Goal: Transaction & Acquisition: Purchase product/service

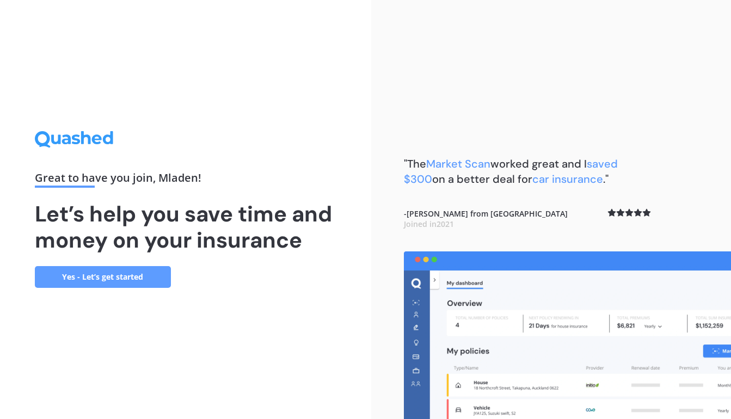
click at [133, 270] on link "Yes - Let’s get started" at bounding box center [103, 277] width 136 height 22
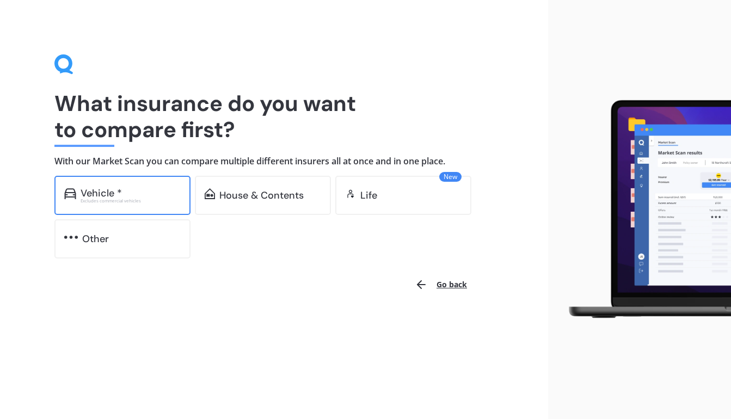
click at [151, 199] on div "Excludes commercial vehicles" at bounding box center [131, 201] width 100 height 4
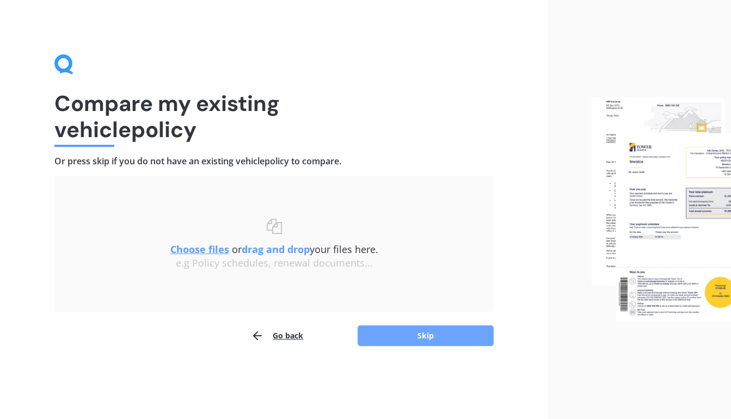
click at [426, 329] on button "Skip" at bounding box center [425, 335] width 136 height 21
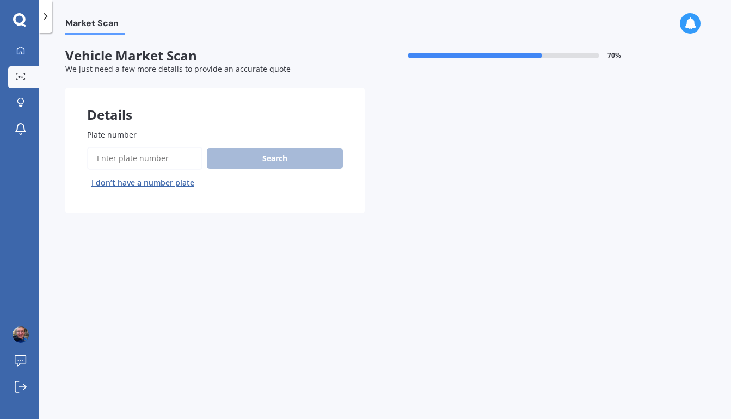
click at [160, 150] on input "Plate number" at bounding box center [144, 158] width 115 height 23
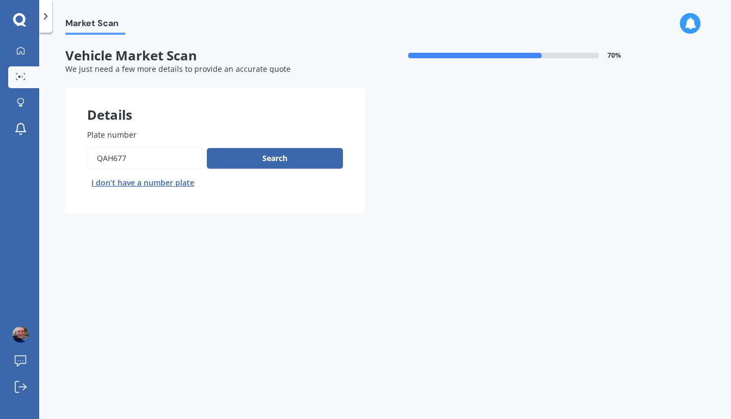
click at [103, 160] on input "Plate number" at bounding box center [144, 158] width 115 height 23
type input "qsh677"
click at [257, 156] on button "Search" at bounding box center [275, 158] width 136 height 21
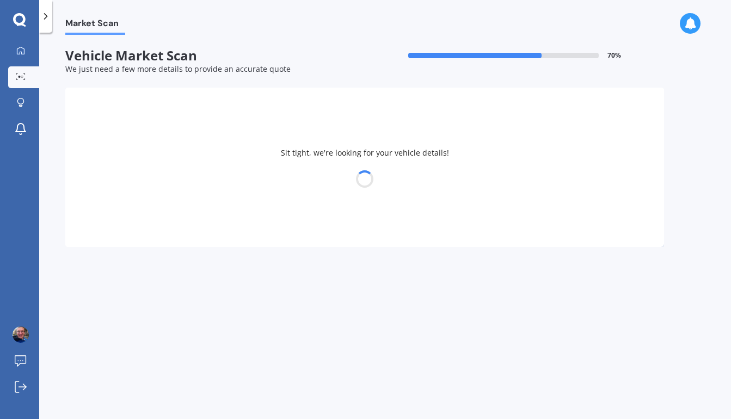
select select "HONDA"
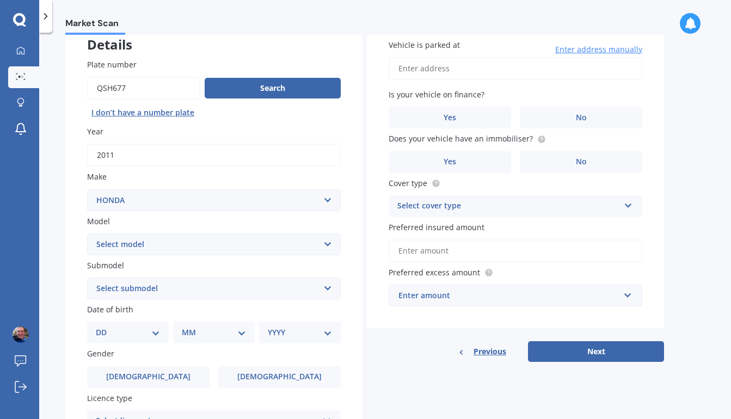
scroll to position [79, 0]
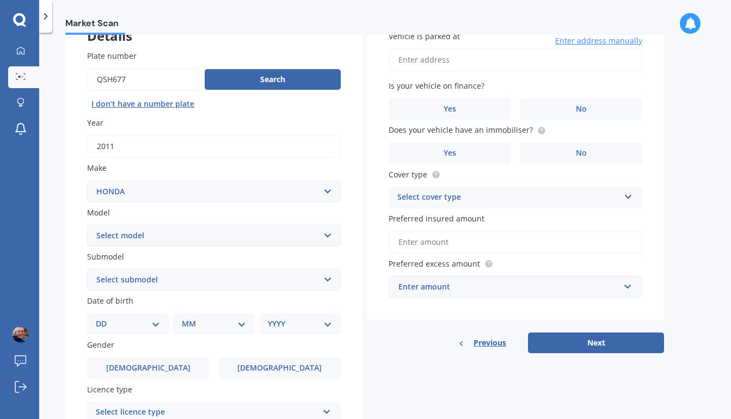
select select "CR-V"
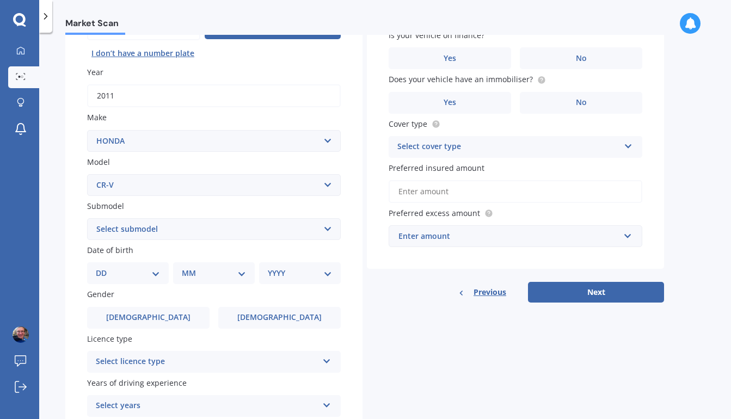
scroll to position [131, 0]
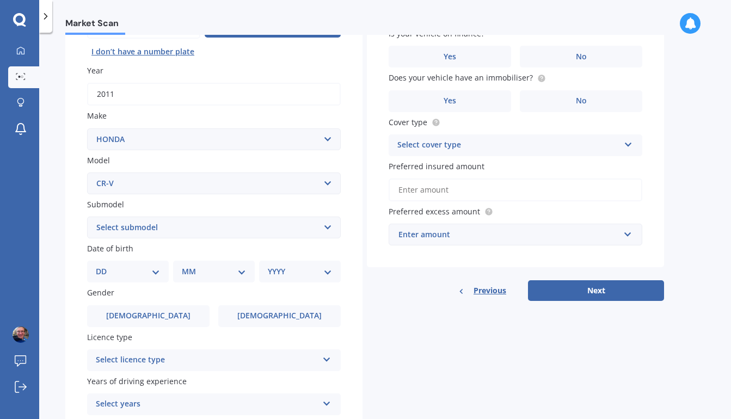
select select "RVI 2.4"
click at [264, 311] on label "[DEMOGRAPHIC_DATA]" at bounding box center [279, 316] width 122 height 22
click at [0, 0] on input "[DEMOGRAPHIC_DATA]" at bounding box center [0, 0] width 0 height 0
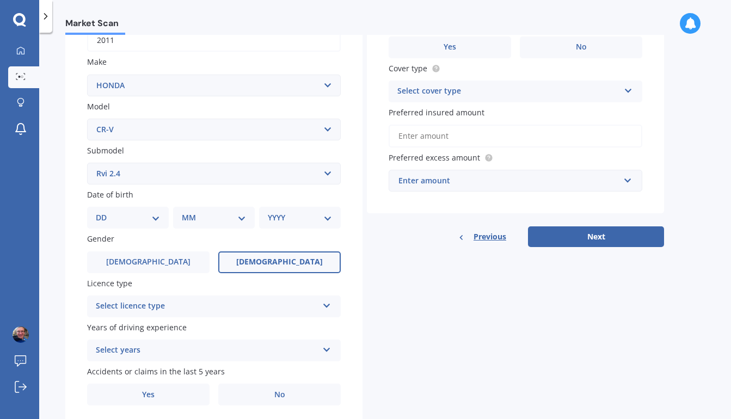
scroll to position [205, 0]
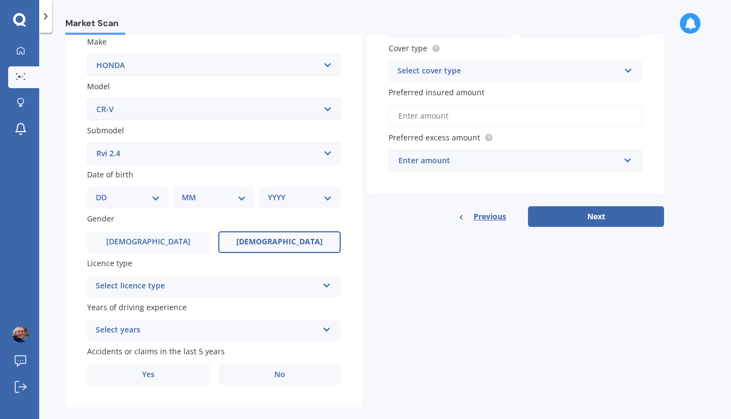
click at [264, 280] on div "Select licence type" at bounding box center [207, 286] width 222 height 13
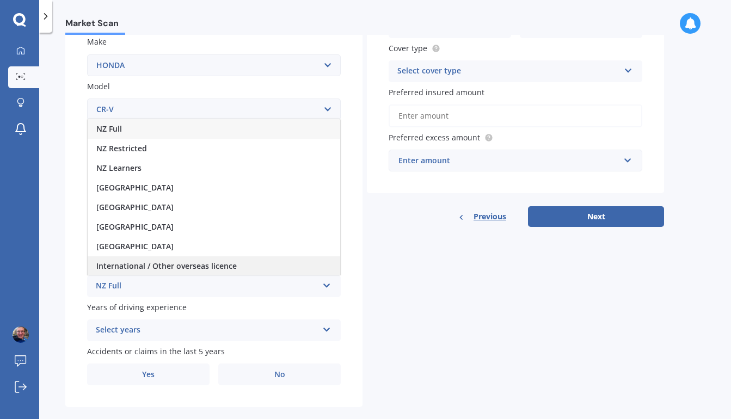
click at [254, 263] on div "International / Other overseas licence" at bounding box center [214, 266] width 252 height 20
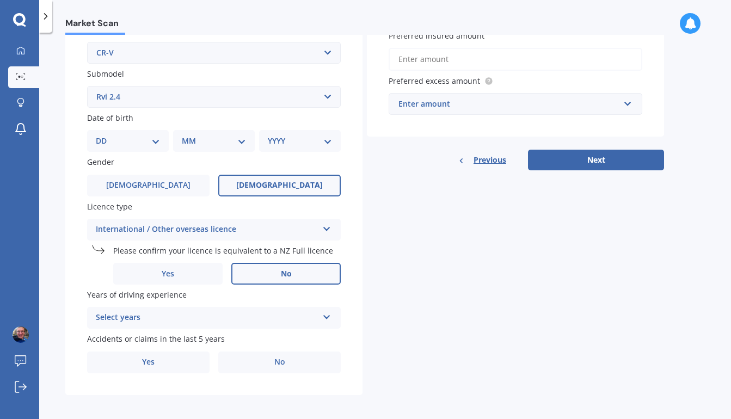
scroll to position [261, 0]
click at [249, 313] on div "Select years" at bounding box center [207, 318] width 222 height 13
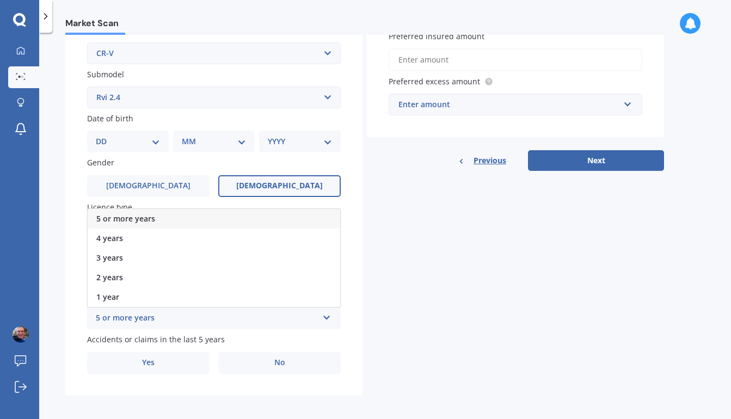
click at [242, 219] on div "5 or more years" at bounding box center [214, 219] width 252 height 20
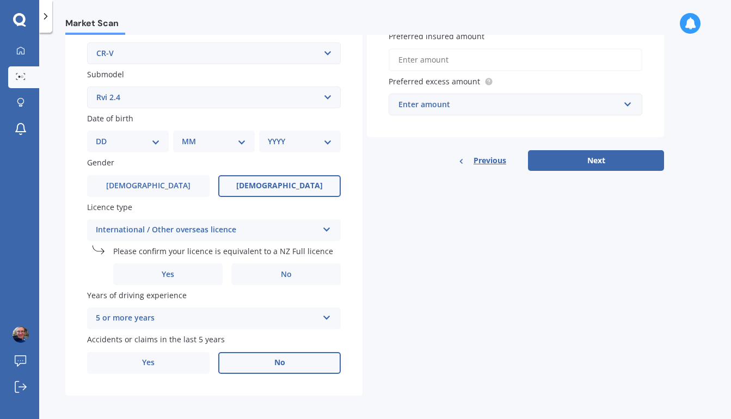
scroll to position [0, 0]
click at [268, 362] on label "No" at bounding box center [279, 363] width 122 height 22
click at [0, 0] on input "No" at bounding box center [0, 0] width 0 height 0
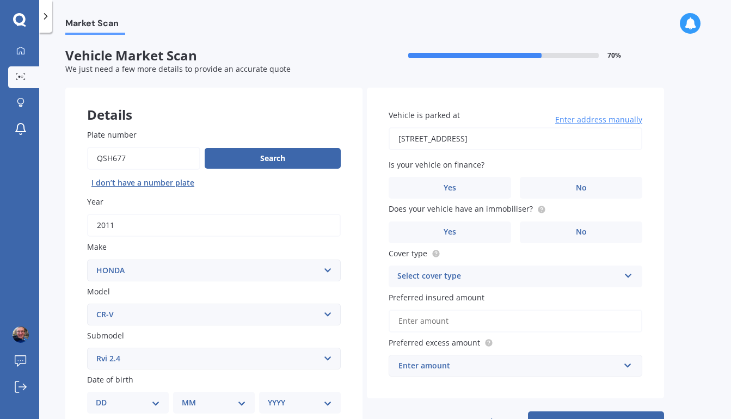
type input "[STREET_ADDRESS]"
click at [564, 182] on label "No" at bounding box center [581, 188] width 122 height 22
click at [0, 0] on input "No" at bounding box center [0, 0] width 0 height 0
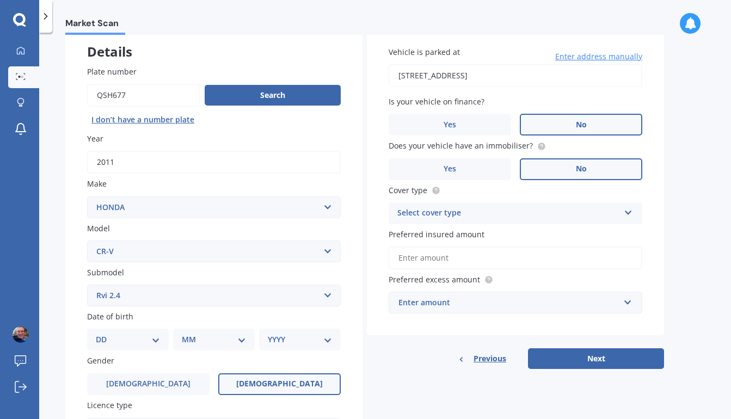
scroll to position [69, 0]
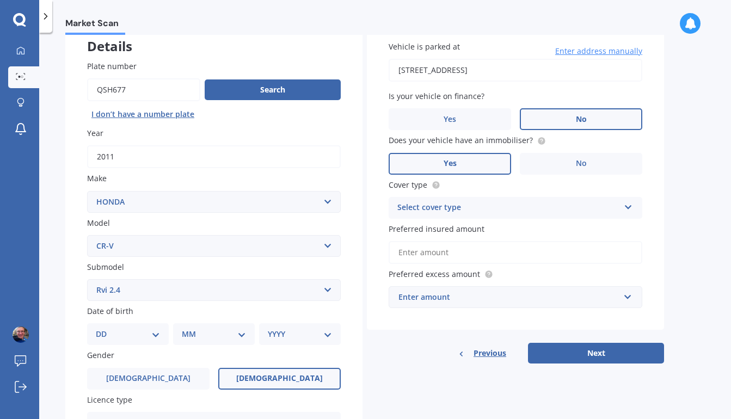
click at [489, 156] on label "Yes" at bounding box center [449, 164] width 122 height 22
click at [0, 0] on input "Yes" at bounding box center [0, 0] width 0 height 0
click at [525, 208] on div "Select cover type" at bounding box center [508, 207] width 222 height 13
click at [516, 227] on div "Comprehensive" at bounding box center [515, 229] width 252 height 20
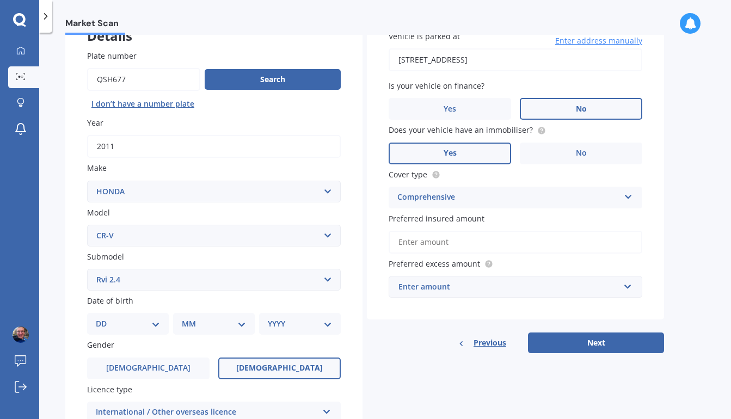
scroll to position [79, 0]
click at [505, 236] on input "Preferred insured amount" at bounding box center [514, 241] width 253 height 23
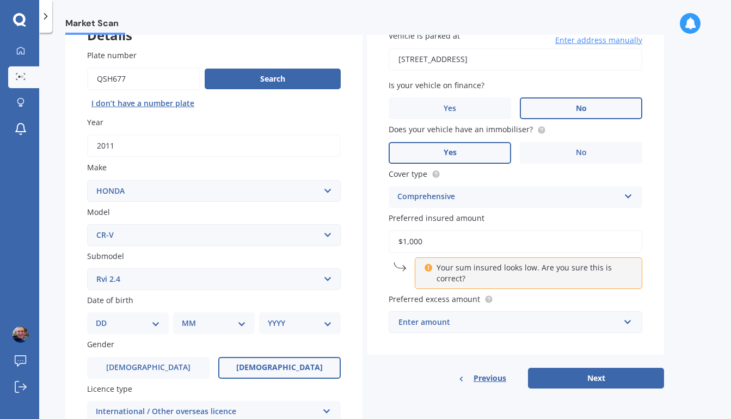
type input "$10,000"
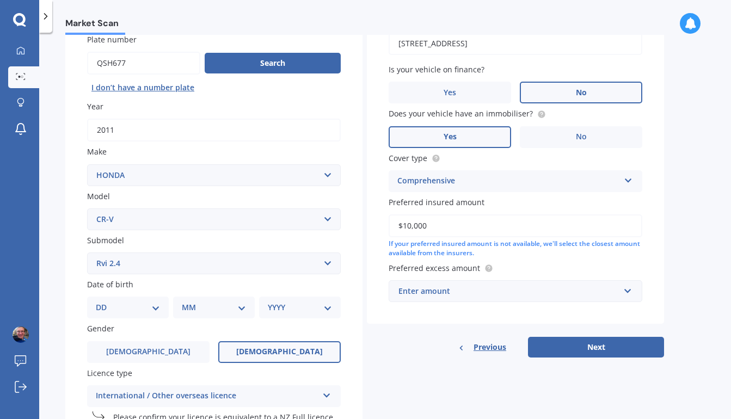
scroll to position [100, 0]
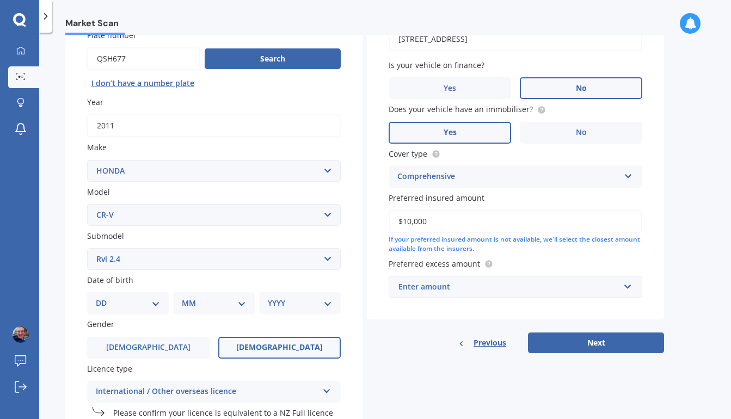
click at [537, 283] on div "Enter amount" at bounding box center [508, 287] width 221 height 12
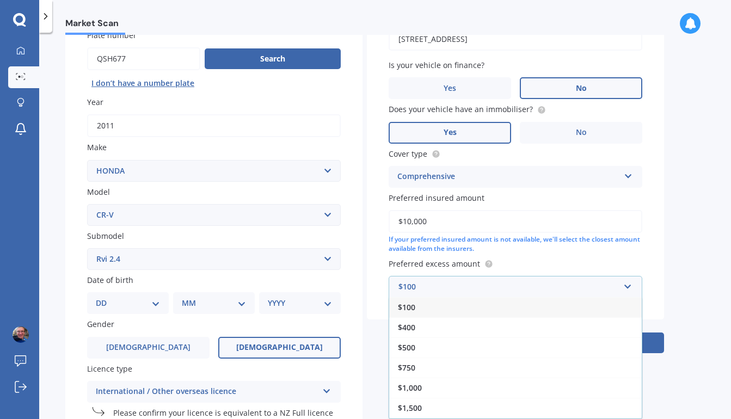
click at [531, 305] on div "$100" at bounding box center [515, 307] width 252 height 20
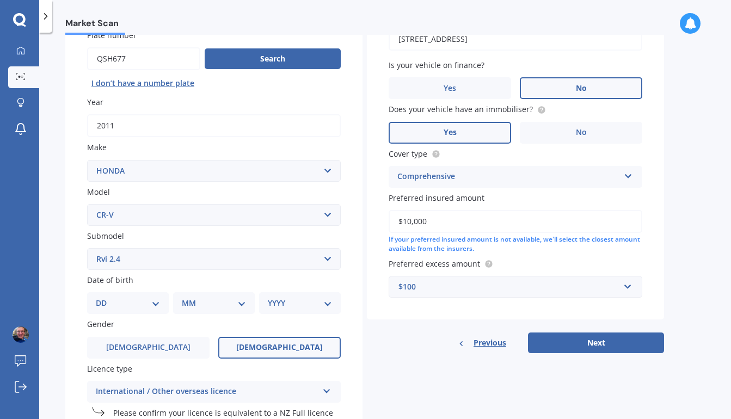
click at [542, 289] on div "$100" at bounding box center [508, 287] width 221 height 12
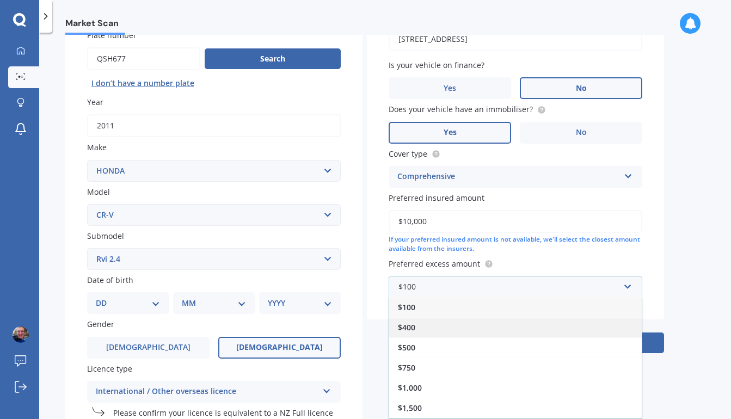
click at [536, 317] on div "$400" at bounding box center [515, 327] width 252 height 20
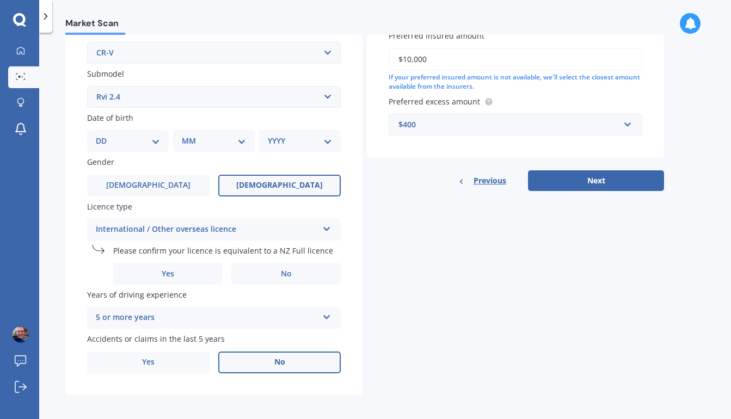
scroll to position [261, 0]
click at [599, 122] on div "$400" at bounding box center [508, 125] width 221 height 12
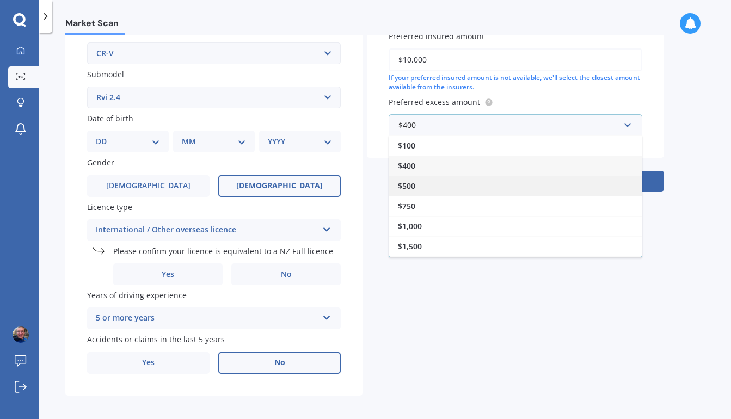
click at [531, 180] on div "$500" at bounding box center [515, 186] width 252 height 20
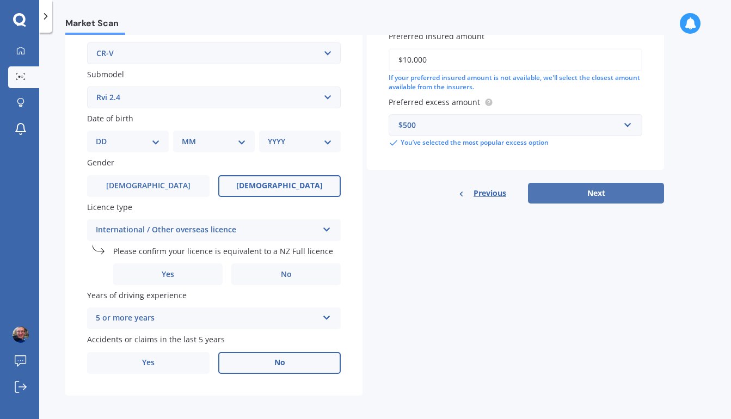
click at [585, 186] on button "Next" at bounding box center [596, 193] width 136 height 21
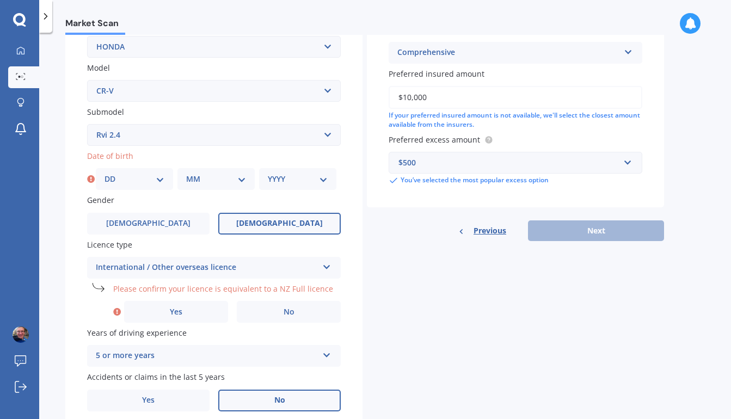
scroll to position [199, 0]
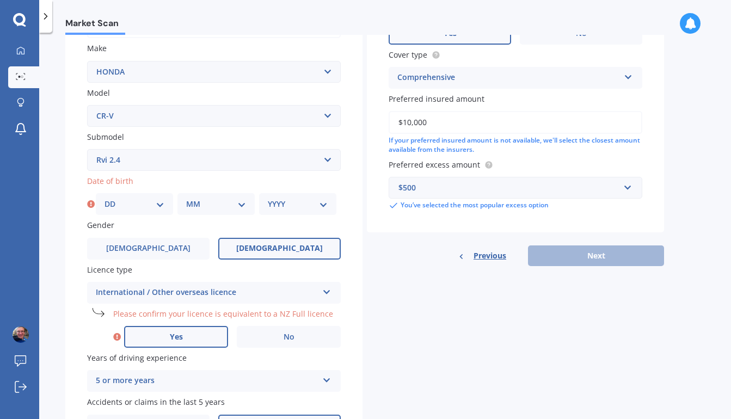
click at [212, 330] on label "Yes" at bounding box center [176, 337] width 104 height 22
click at [0, 0] on input "Yes" at bounding box center [0, 0] width 0 height 0
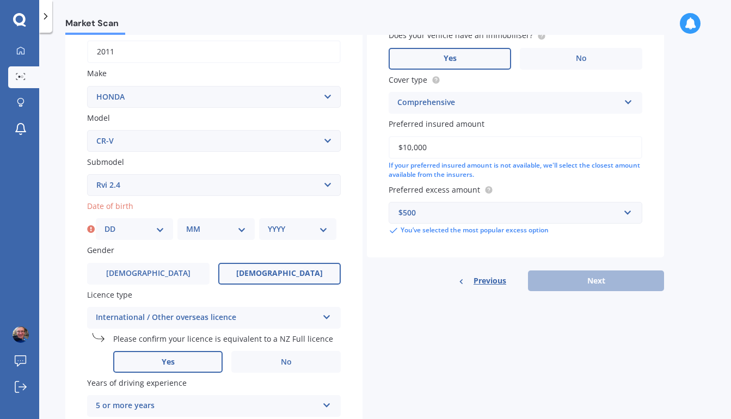
scroll to position [211, 0]
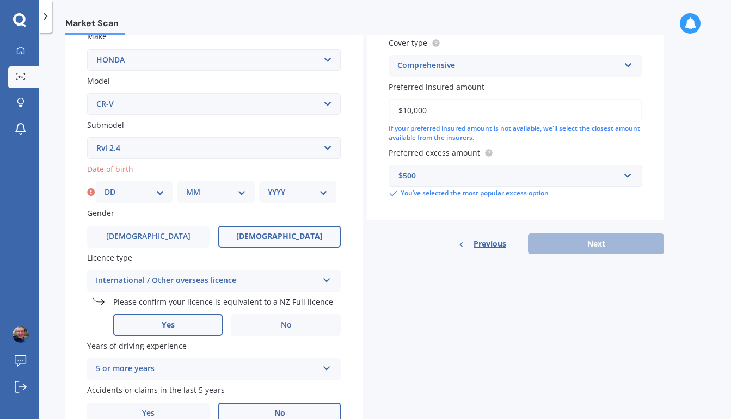
select select "19"
select select "02"
select select "1984"
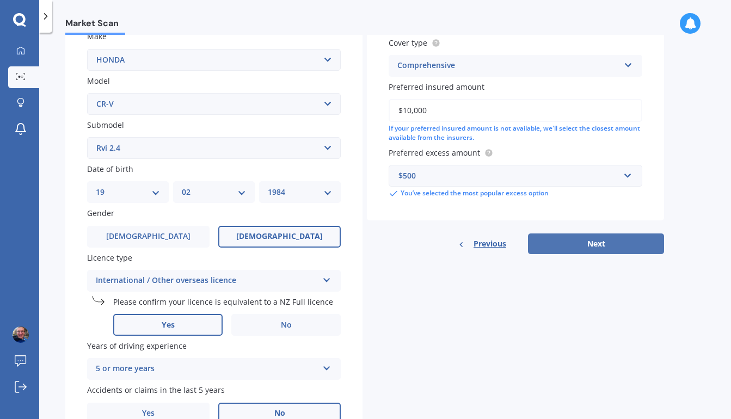
click at [599, 245] on button "Next" at bounding box center [596, 243] width 136 height 21
select select "19"
select select "02"
select select "1984"
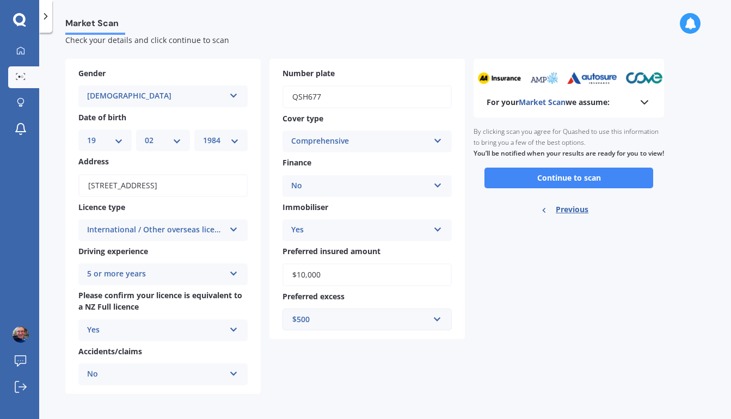
scroll to position [28, 0]
click at [539, 183] on button "Continue to scan" at bounding box center [568, 178] width 169 height 21
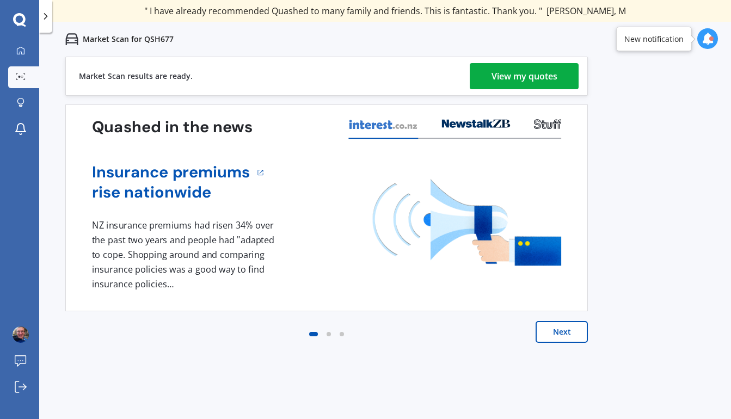
click at [506, 81] on div "View my quotes" at bounding box center [524, 76] width 66 height 26
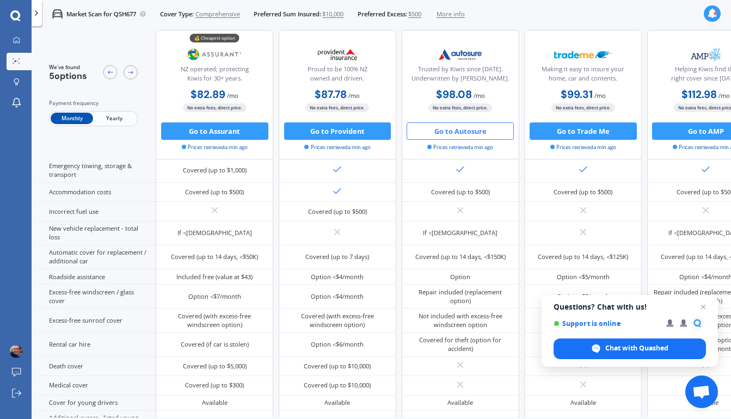
scroll to position [208, 0]
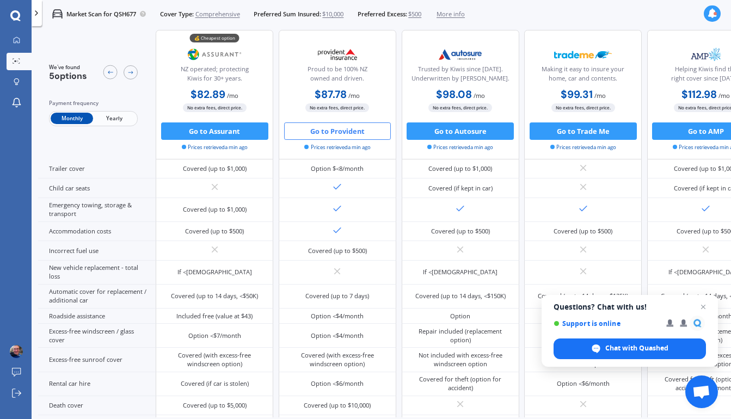
click at [348, 133] on button "Go to Provident" at bounding box center [337, 130] width 107 height 17
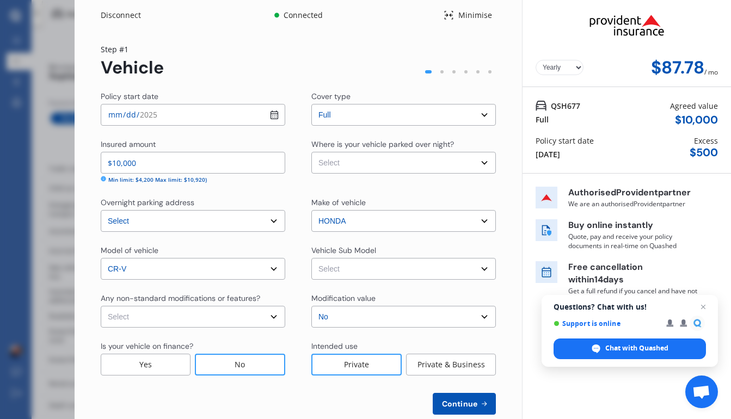
select select "Monthly"
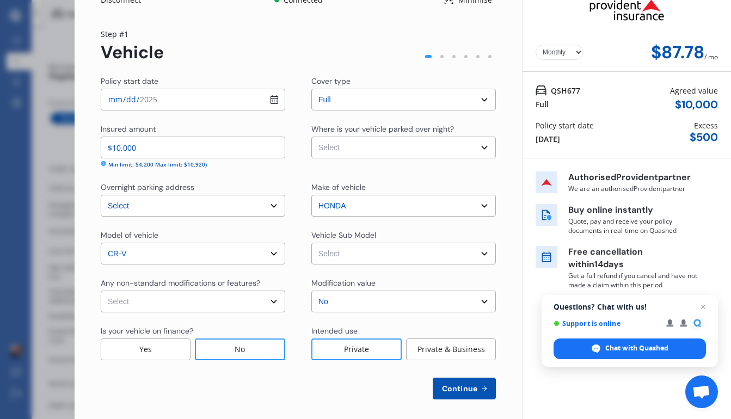
scroll to position [16, 0]
select select "none"
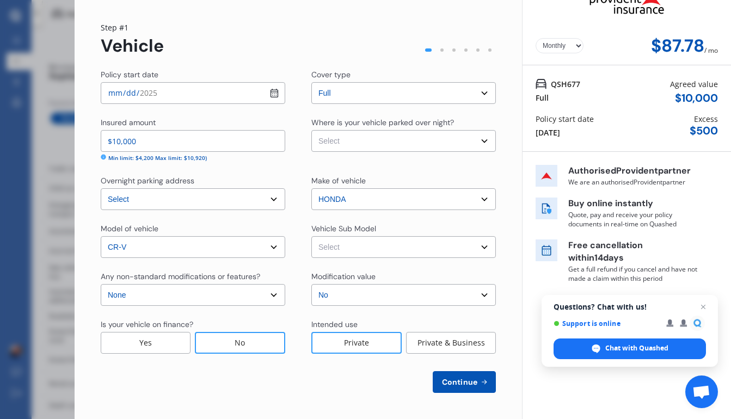
scroll to position [22, 0]
select select "NZVHOND2011AEAQ"
click at [464, 379] on span "Continue" at bounding box center [460, 382] width 40 height 9
select select "GARAGE"
click at [469, 380] on span "Continue" at bounding box center [460, 382] width 40 height 9
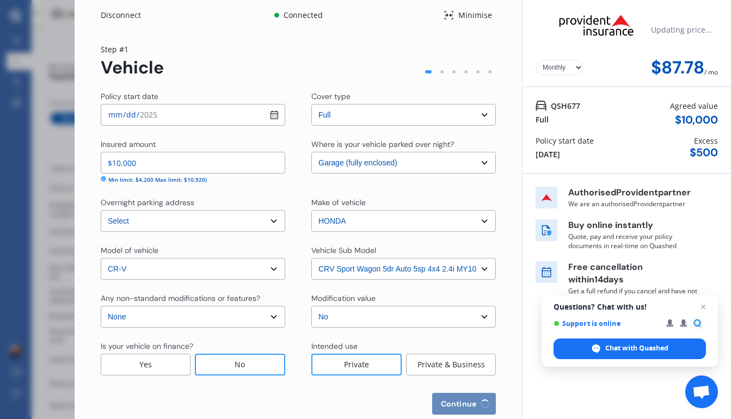
scroll to position [-1, 0]
select select "19"
select select "02"
select select "1984"
select select "NZ_FULL"
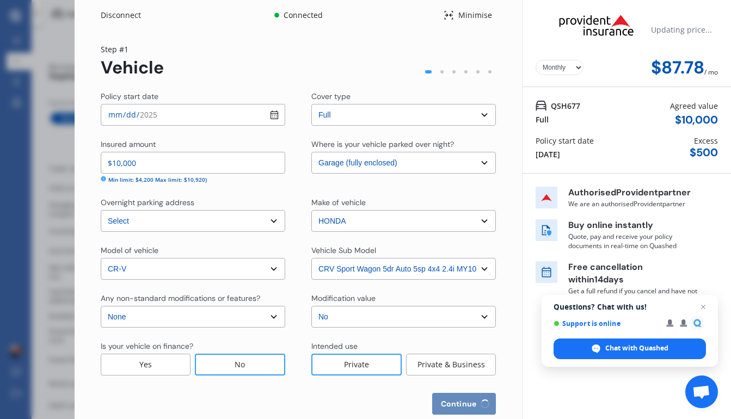
select select "0"
select select "25"
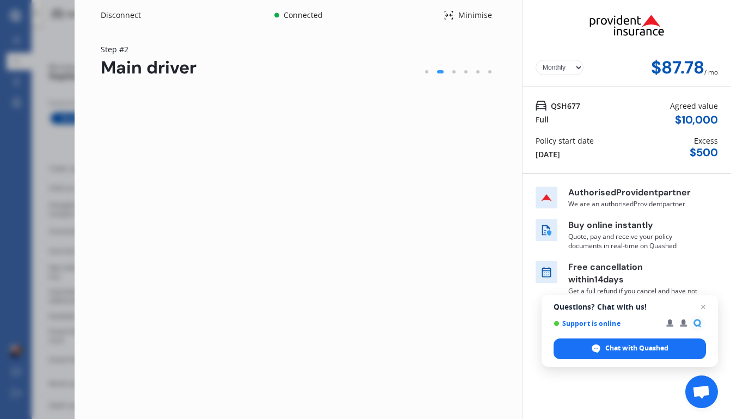
scroll to position [0, 0]
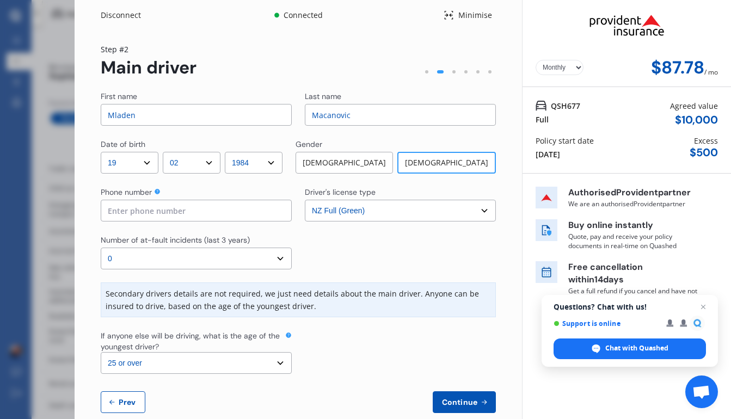
drag, startPoint x: 172, startPoint y: 120, endPoint x: 89, endPoint y: 112, distance: 83.0
drag, startPoint x: 168, startPoint y: 113, endPoint x: 78, endPoint y: 112, distance: 89.8
click at [78, 112] on div "Yearly Monthly $87.78 / mo Step # 2 Main driver First name patriciaMladen Last …" at bounding box center [298, 234] width 447 height 409
type input "[PERSON_NAME]"
drag, startPoint x: 365, startPoint y: 113, endPoint x: 295, endPoint y: 113, distance: 69.6
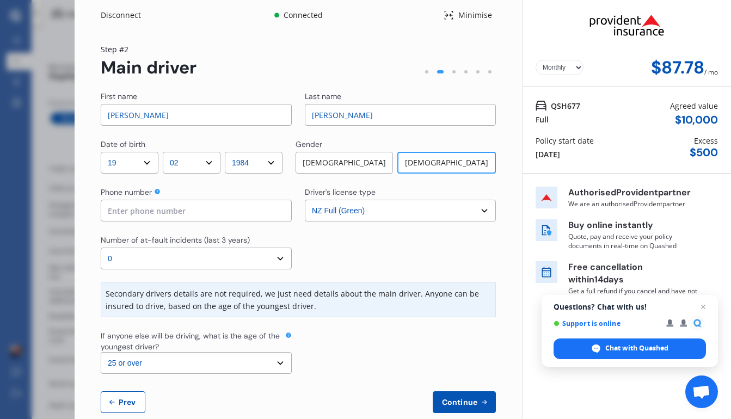
type input "[PERSON_NAME]"
type input "0273829173"
select select "UK_FULL"
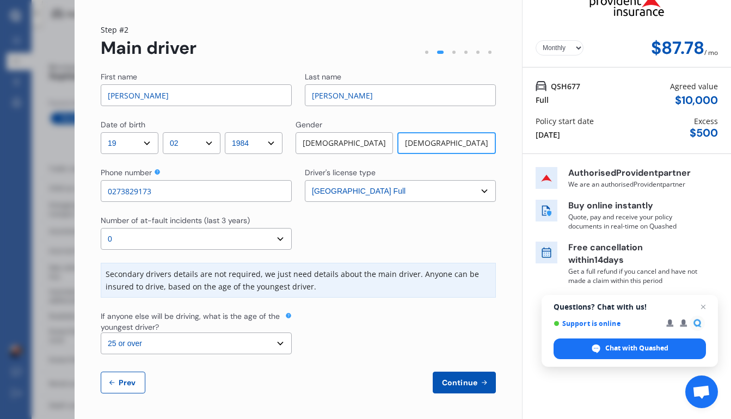
scroll to position [19, 0]
click at [448, 379] on span "Continue" at bounding box center [460, 383] width 40 height 9
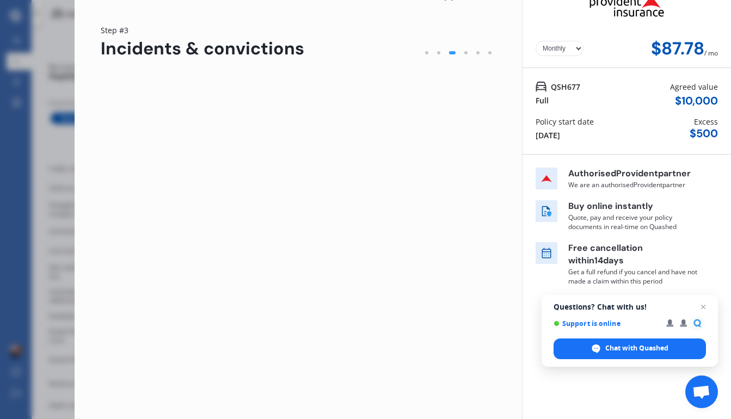
scroll to position [0, 0]
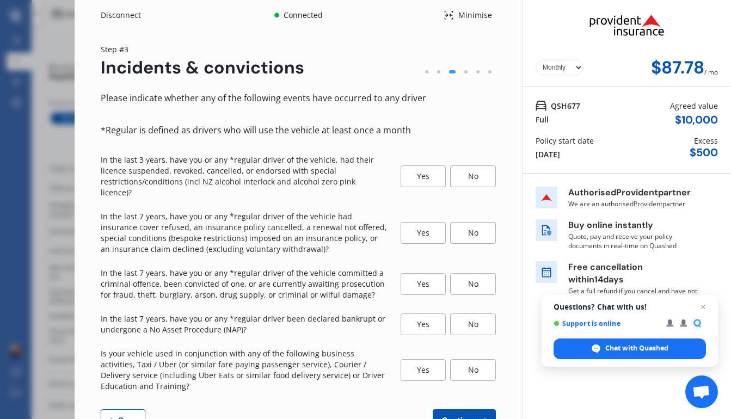
click at [473, 174] on div "No" at bounding box center [473, 176] width 46 height 22
click at [472, 222] on div "No" at bounding box center [473, 233] width 46 height 22
click at [469, 273] on div "No" at bounding box center [473, 284] width 46 height 22
click at [473, 313] on div "No" at bounding box center [473, 324] width 46 height 22
click at [473, 359] on div "No" at bounding box center [473, 370] width 46 height 22
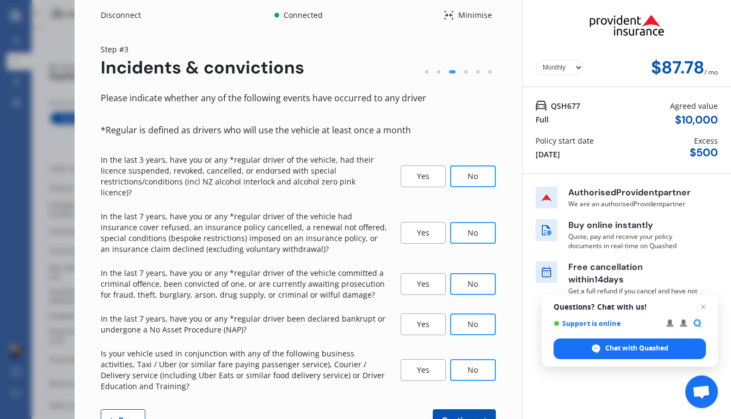
click at [473, 416] on span "Continue" at bounding box center [460, 420] width 40 height 9
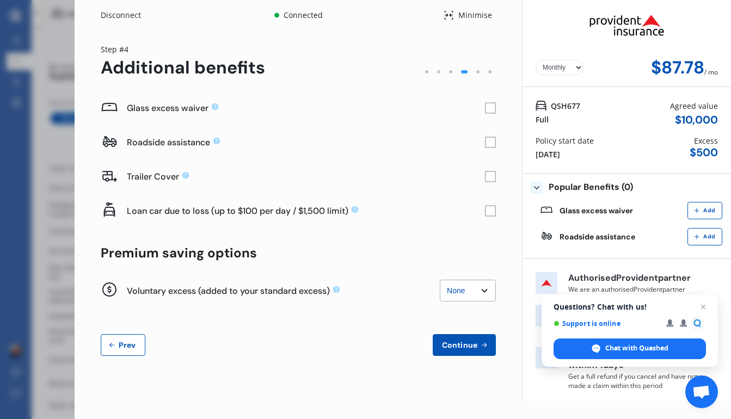
click at [493, 107] on rect at bounding box center [490, 108] width 11 height 11
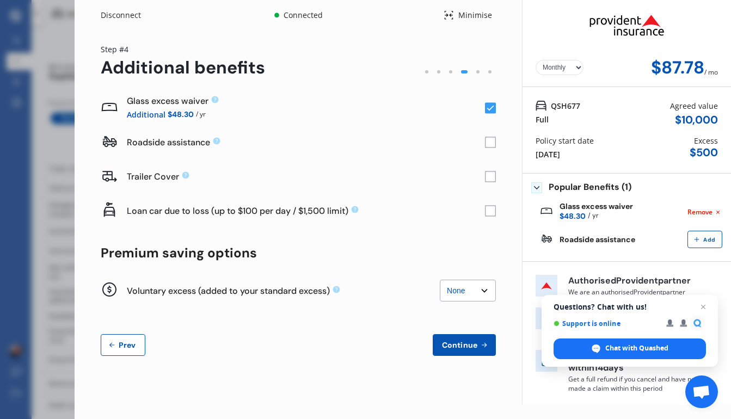
click at [492, 143] on rect at bounding box center [490, 142] width 11 height 11
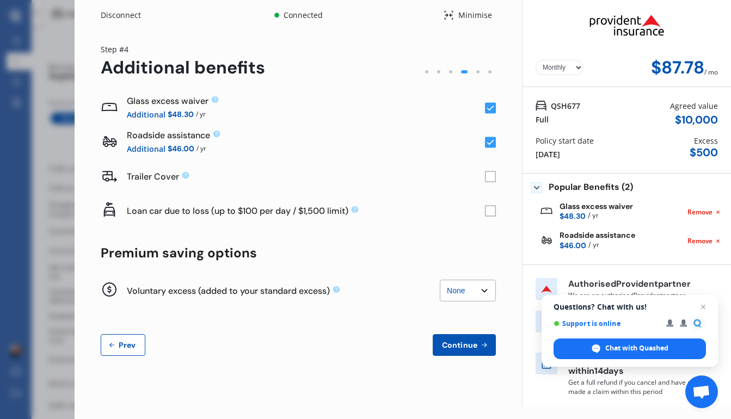
click at [473, 343] on span "Continue" at bounding box center [460, 345] width 40 height 9
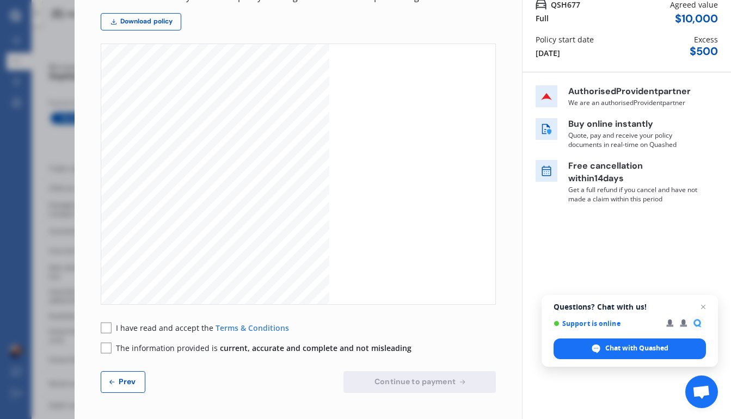
scroll to position [101, 0]
click at [104, 327] on rect at bounding box center [106, 328] width 11 height 11
click at [107, 344] on rect at bounding box center [106, 348] width 11 height 11
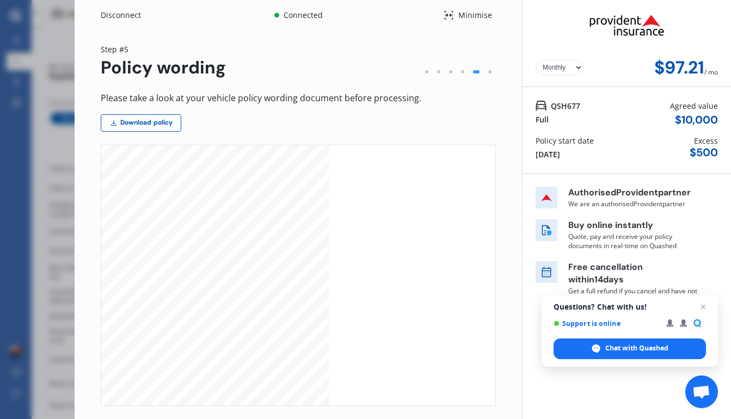
scroll to position [0, 0]
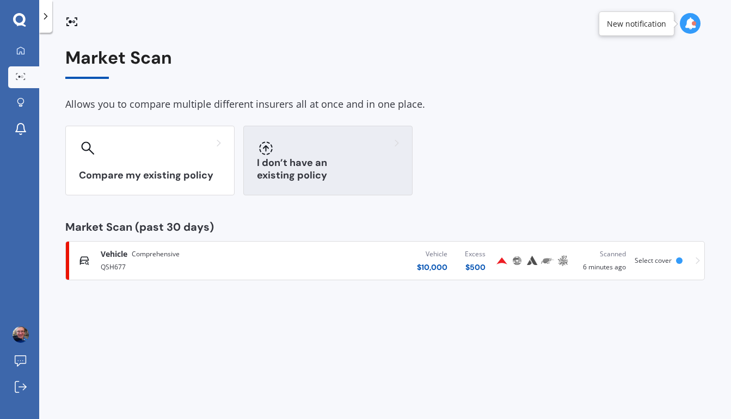
click at [288, 168] on h3 "I don’t have an existing policy" at bounding box center [328, 169] width 142 height 25
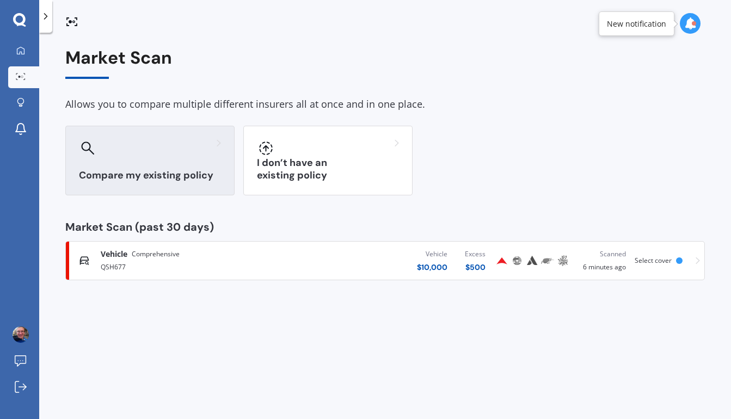
click at [135, 145] on div at bounding box center [150, 147] width 142 height 17
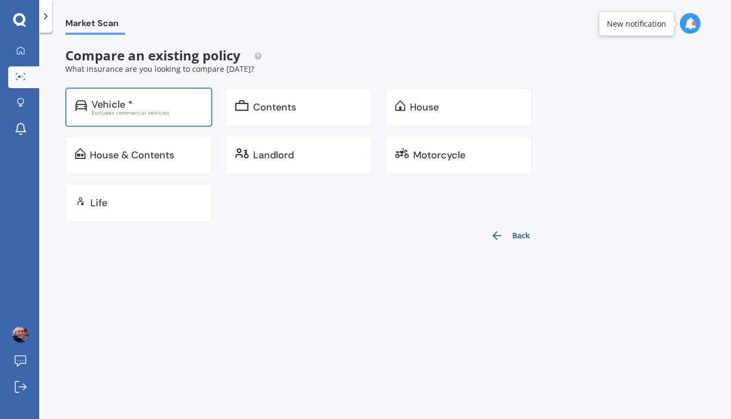
click at [127, 112] on div "Excludes commercial vehicles" at bounding box center [146, 112] width 111 height 5
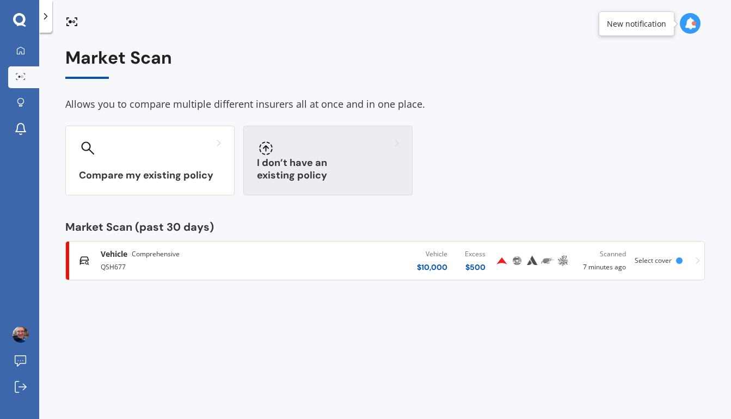
click at [359, 168] on h3 "I don’t have an existing policy" at bounding box center [328, 169] width 142 height 25
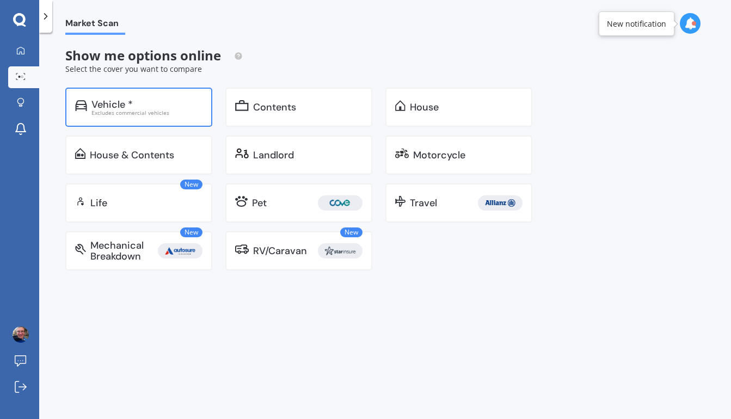
click at [157, 104] on div "Vehicle *" at bounding box center [146, 104] width 111 height 11
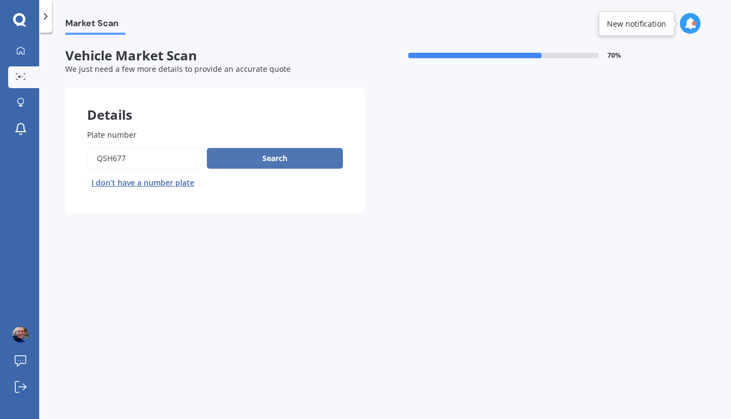
click at [268, 163] on button "Search" at bounding box center [275, 158] width 136 height 21
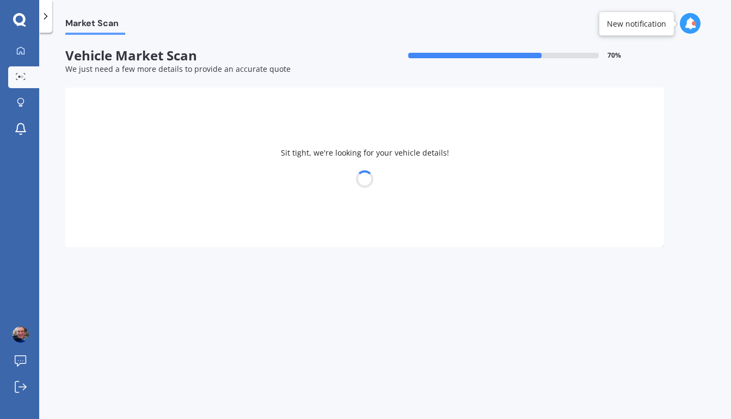
select select "HONDA"
select select "19"
select select "02"
select select "1984"
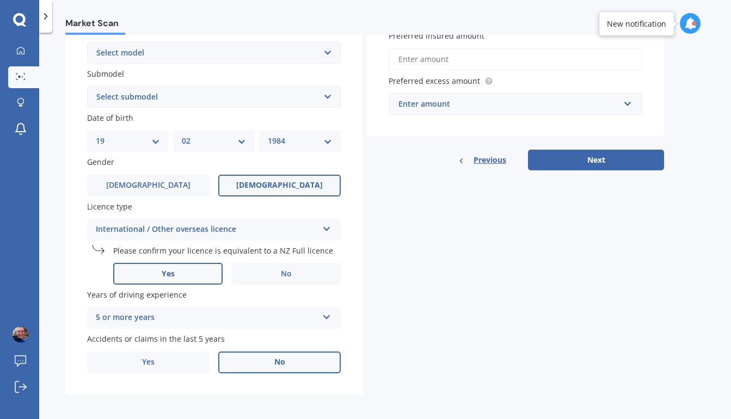
scroll to position [261, 0]
click at [587, 162] on button "Next" at bounding box center [596, 160] width 136 height 21
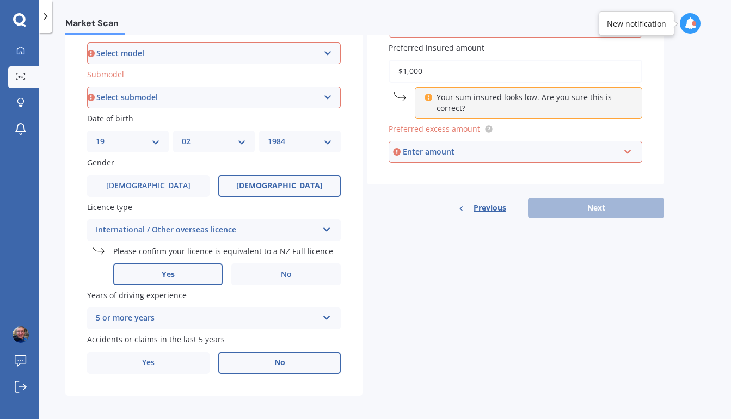
type input "$10,000"
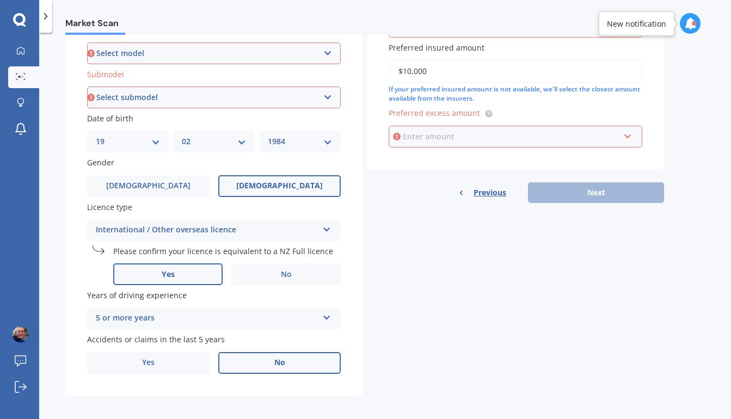
click at [600, 141] on input "text" at bounding box center [511, 136] width 244 height 21
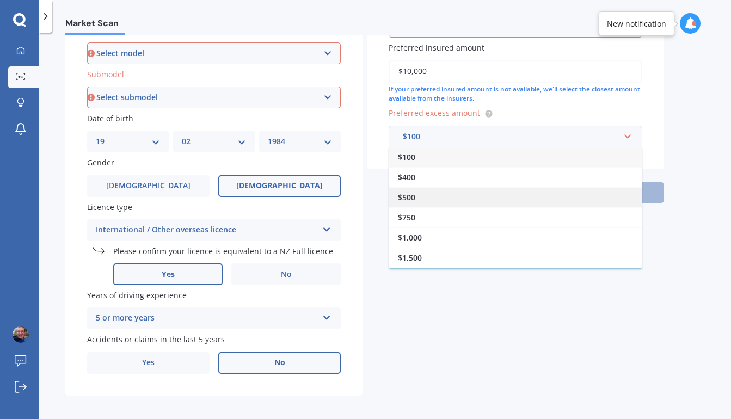
click at [536, 188] on div "$500" at bounding box center [515, 197] width 252 height 20
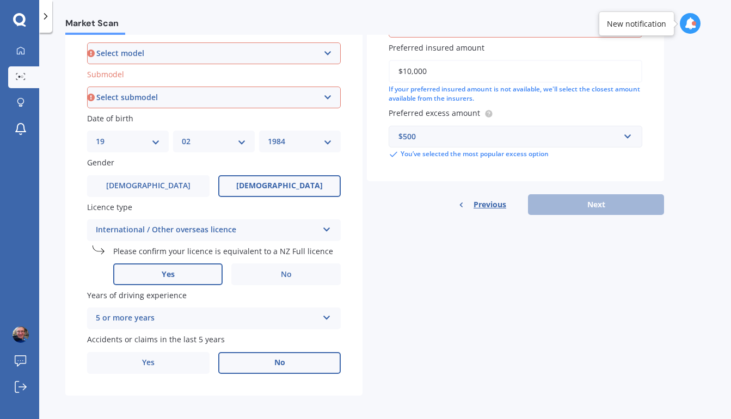
select select "CR-V"
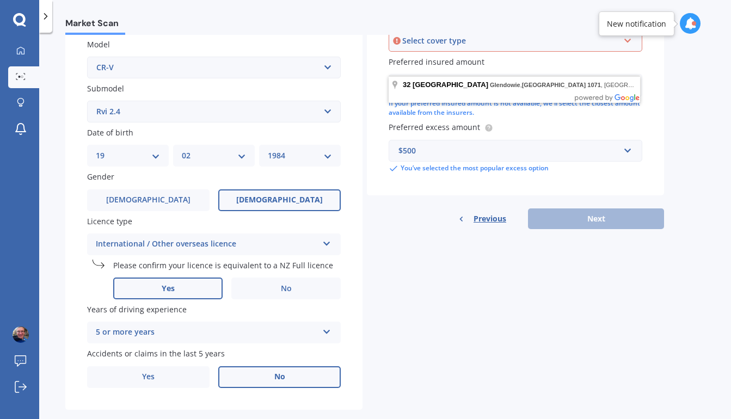
scroll to position [246, 0]
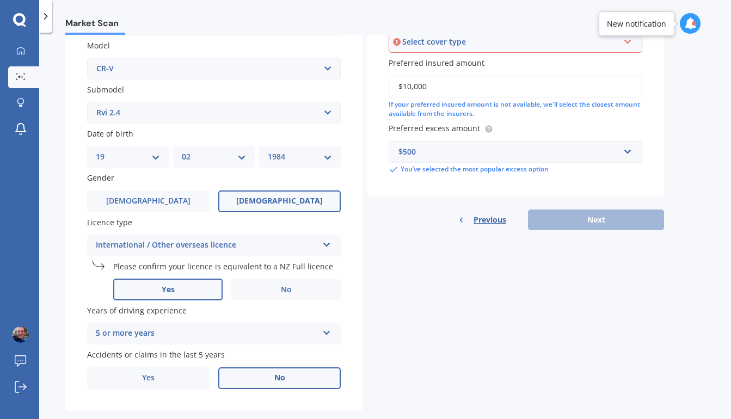
select select "AWD"
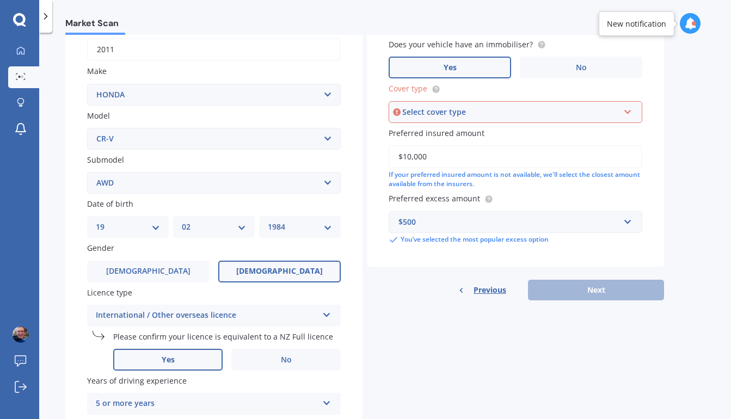
scroll to position [175, 0]
click at [467, 107] on div "Select cover type" at bounding box center [510, 113] width 217 height 12
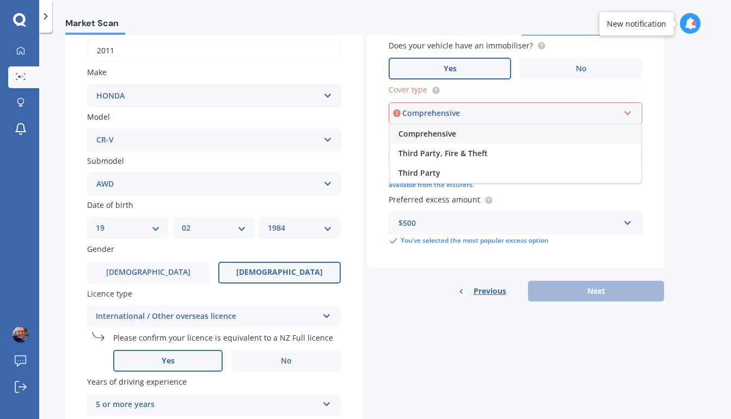
click at [464, 125] on div "Comprehensive" at bounding box center [514, 134] width 251 height 20
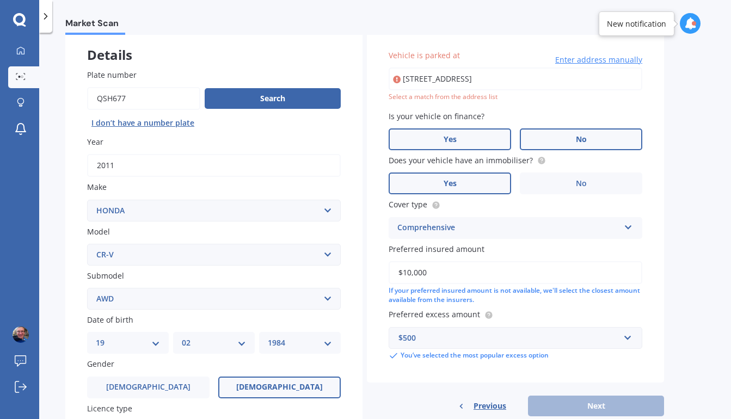
scroll to position [61, 0]
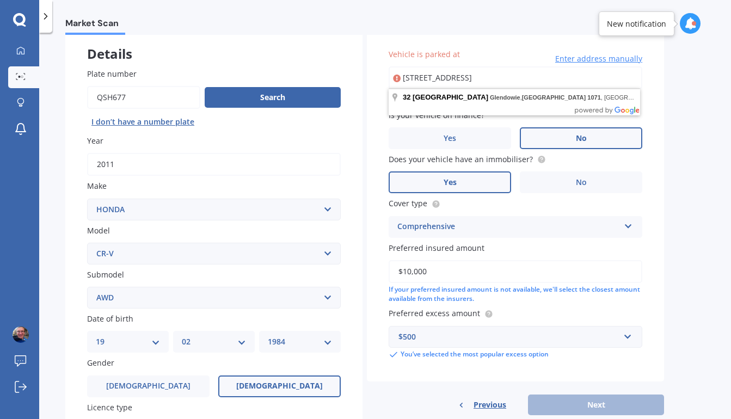
click at [577, 72] on input "[STREET_ADDRESS]" at bounding box center [514, 77] width 253 height 23
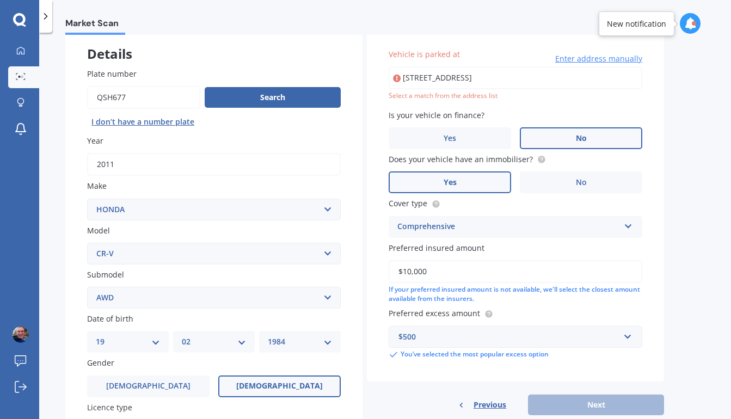
type input "[STREET_ADDRESS]"
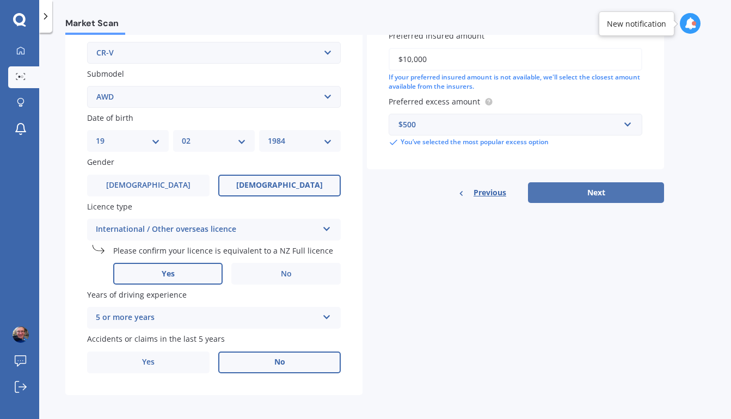
scroll to position [261, 0]
click at [560, 188] on button "Next" at bounding box center [596, 193] width 136 height 21
select select "19"
select select "02"
select select "1984"
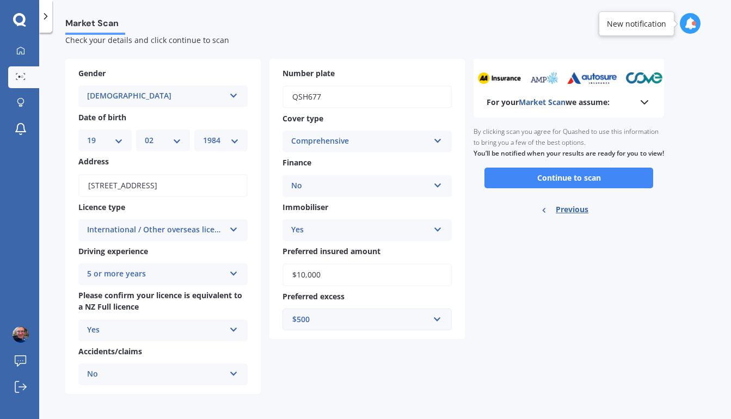
scroll to position [28, 0]
click at [560, 188] on button "Continue to scan" at bounding box center [568, 178] width 169 height 21
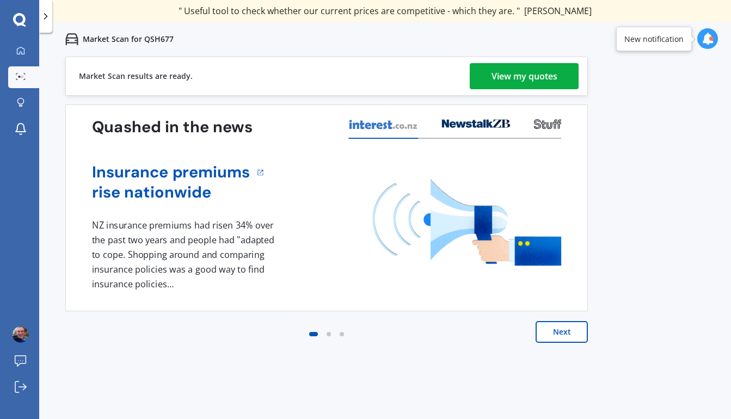
click at [559, 185] on img at bounding box center [467, 222] width 188 height 86
click at [518, 79] on div "View my quotes" at bounding box center [524, 76] width 66 height 26
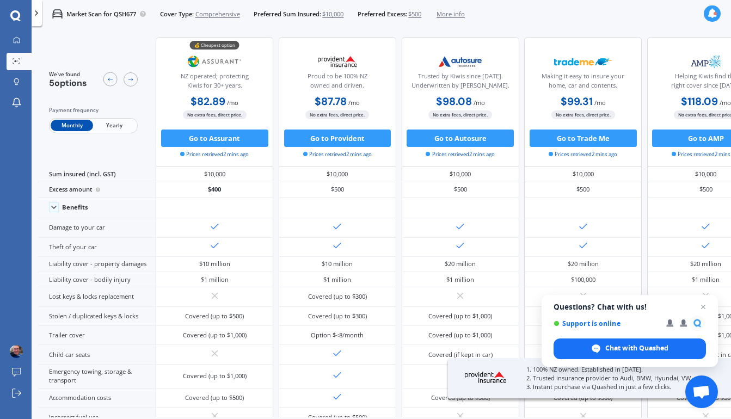
click at [451, 13] on span "More info" at bounding box center [450, 14] width 28 height 9
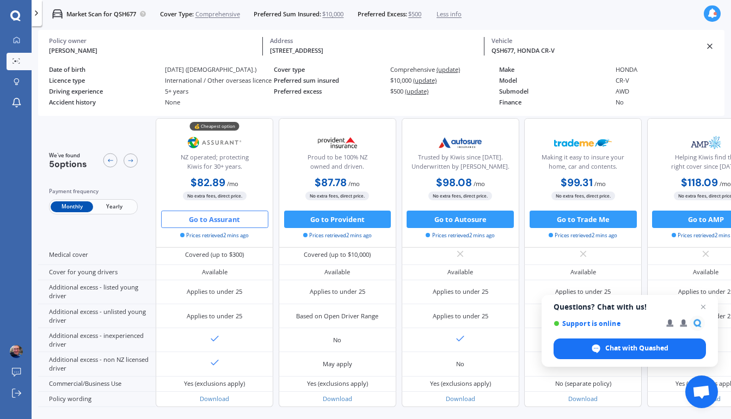
click at [200, 221] on button "Go to Assurant" at bounding box center [214, 219] width 107 height 17
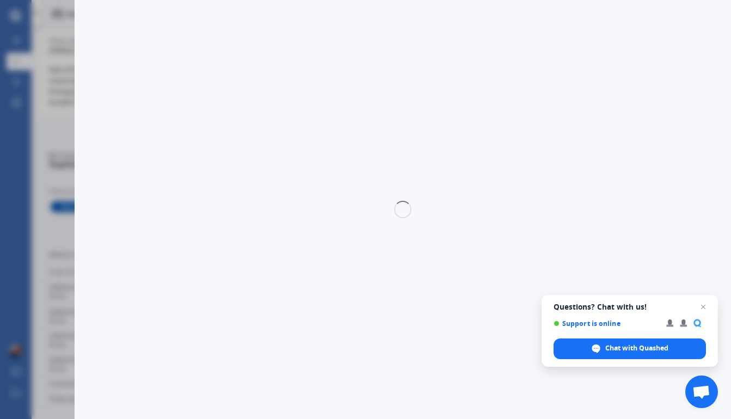
select select "Monthly"
select select "full"
select select "0"
select select "[GEOGRAPHIC_DATA]"
select select "HONDA"
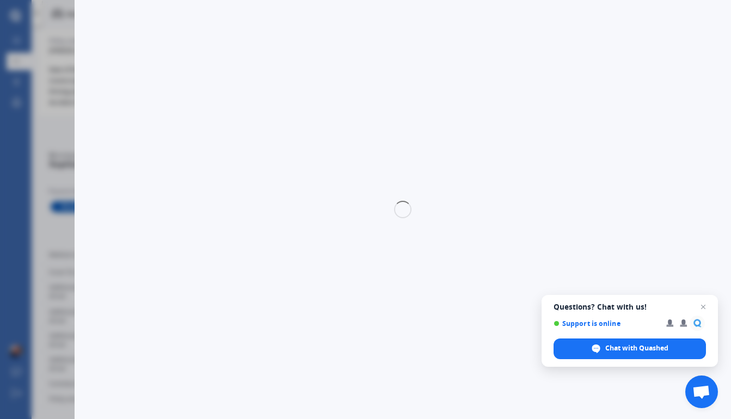
select select "CR-V"
select select "AWD"
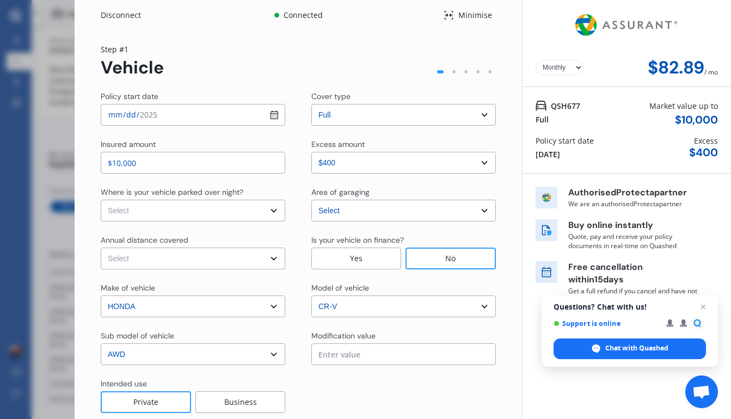
click at [271, 115] on input "[DATE]" at bounding box center [193, 115] width 184 height 22
type input "[DATE]"
click at [189, 121] on input "[DATE]" at bounding box center [193, 115] width 184 height 22
click at [184, 166] on input "$10,000" at bounding box center [193, 163] width 184 height 22
select select "In a garage"
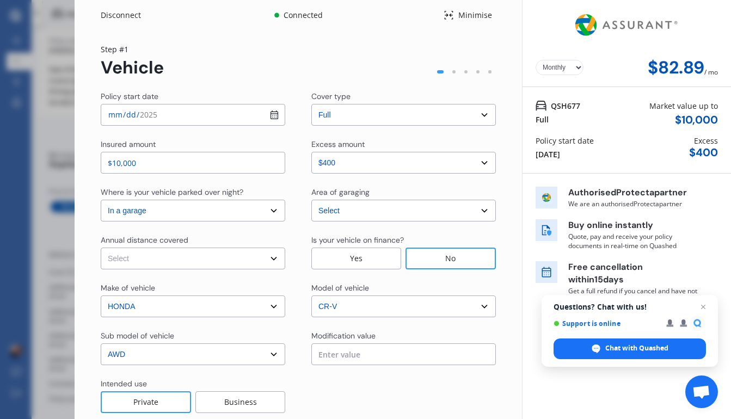
select select "20000"
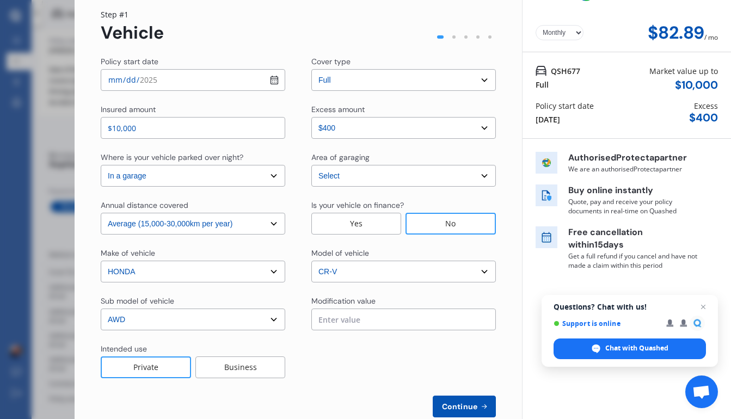
scroll to position [37, 0]
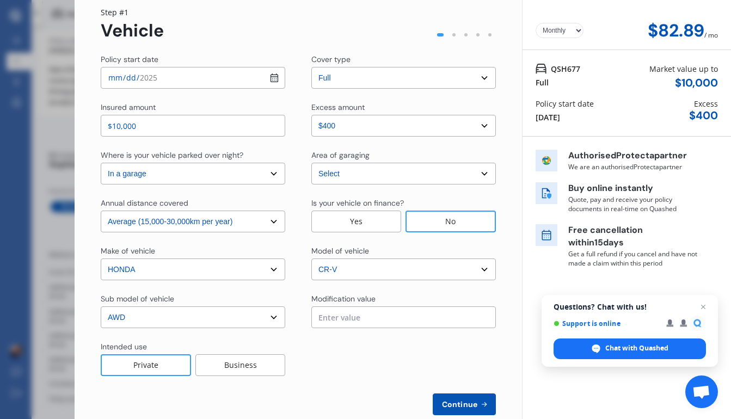
click at [373, 314] on input "text" at bounding box center [403, 317] width 184 height 22
click at [380, 289] on div "Policy start date [DATE] Cover type Select cover type 3rd Party 3rd Party Fire …" at bounding box center [298, 234] width 395 height 361
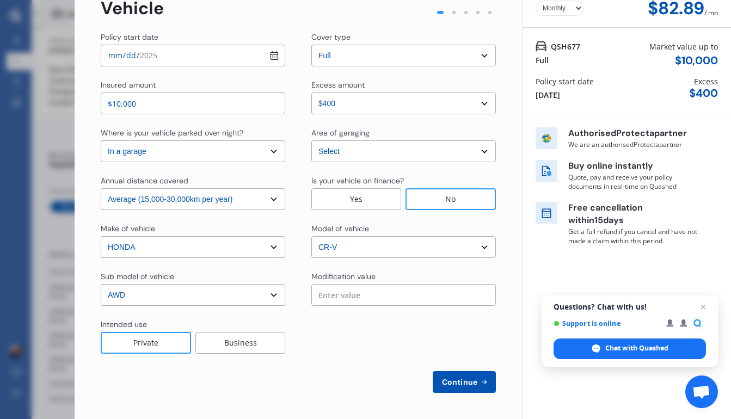
scroll to position [59, 0]
click at [448, 372] on button "Continue" at bounding box center [463, 382] width 63 height 22
select select "Miss"
select select "19"
select select "02"
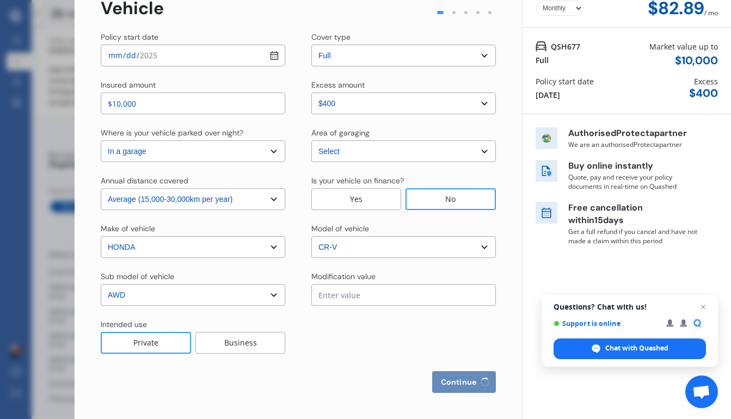
select select "1984"
select select "full"
select select "more than 4 years"
select select "[GEOGRAPHIC_DATA]"
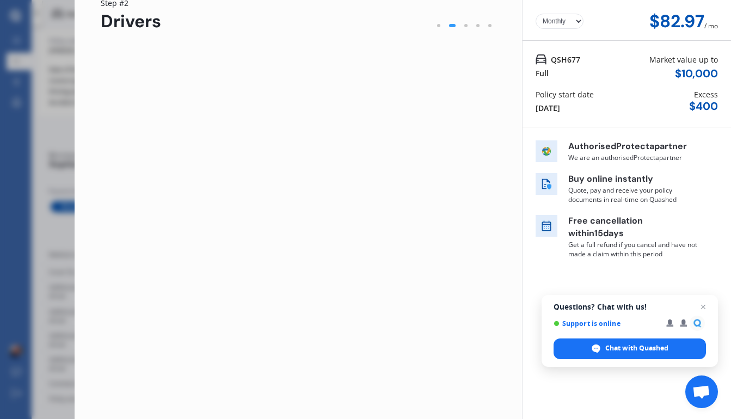
scroll to position [0, 0]
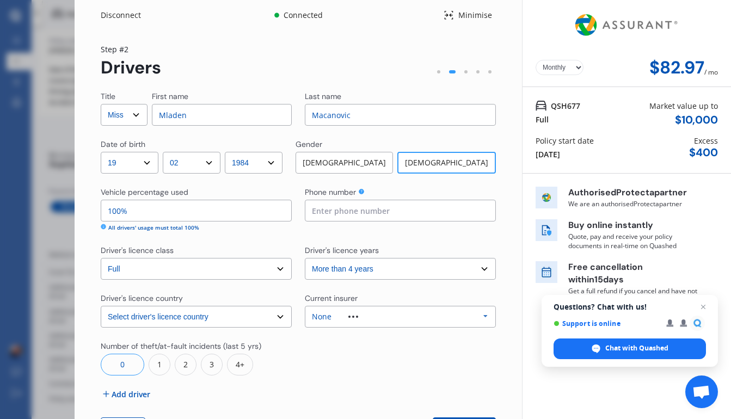
drag, startPoint x: 203, startPoint y: 111, endPoint x: 151, endPoint y: 110, distance: 51.7
type input "[PERSON_NAME]"
drag, startPoint x: 357, startPoint y: 118, endPoint x: 299, endPoint y: 118, distance: 58.8
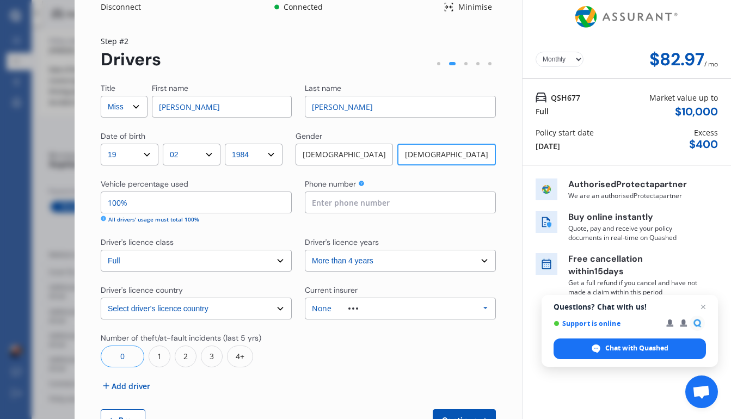
type input "[PERSON_NAME]"
click at [210, 209] on input "100%" at bounding box center [196, 202] width 191 height 22
click at [102, 220] on icon at bounding box center [103, 218] width 5 height 5
click at [119, 220] on div "All drivers' usage must total 100%" at bounding box center [153, 219] width 91 height 8
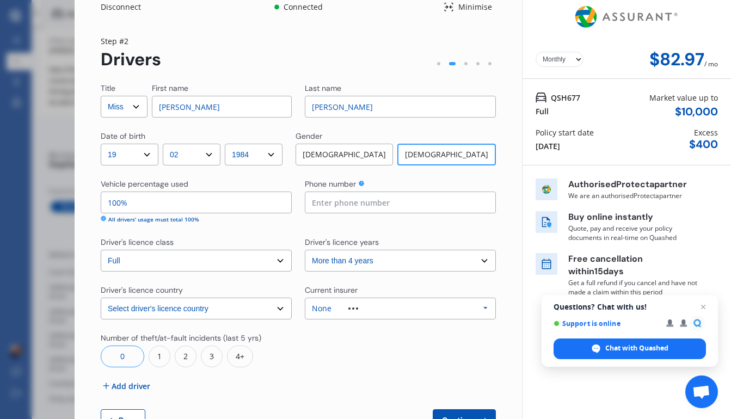
drag, startPoint x: 133, startPoint y: 202, endPoint x: 102, endPoint y: 200, distance: 31.6
click at [102, 200] on input "100%" at bounding box center [196, 202] width 191 height 22
type input "80%"
type input "0273829173"
click at [360, 183] on icon at bounding box center [360, 183] width 5 height 5
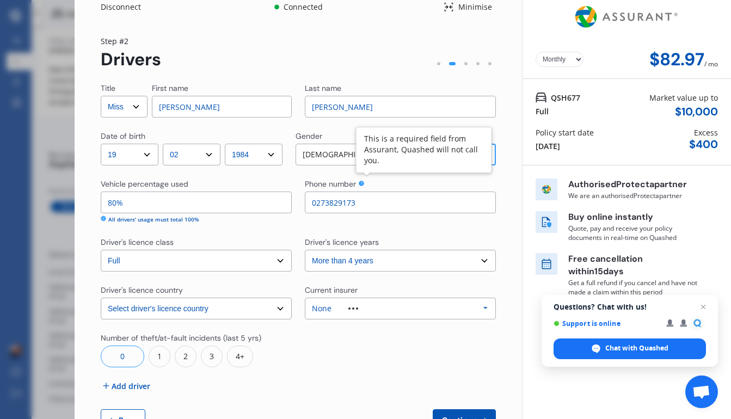
click at [364, 224] on div "Title Select Mr Mrs Miss Ms Dr First name [PERSON_NAME] name [PERSON_NAME] Date…" at bounding box center [298, 257] width 395 height 348
click at [103, 220] on icon at bounding box center [103, 218] width 5 height 5
click at [104, 220] on icon at bounding box center [103, 218] width 5 height 5
click at [115, 220] on div "All drivers' usage must total 100%" at bounding box center [153, 219] width 91 height 8
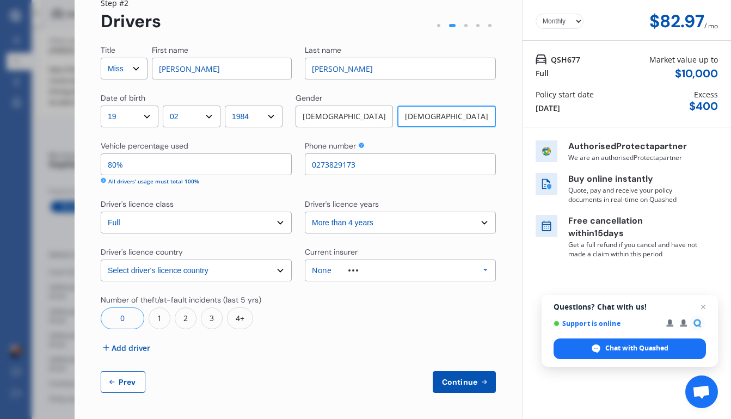
scroll to position [46, 0]
click at [131, 349] on span "Add driver" at bounding box center [131, 347] width 39 height 11
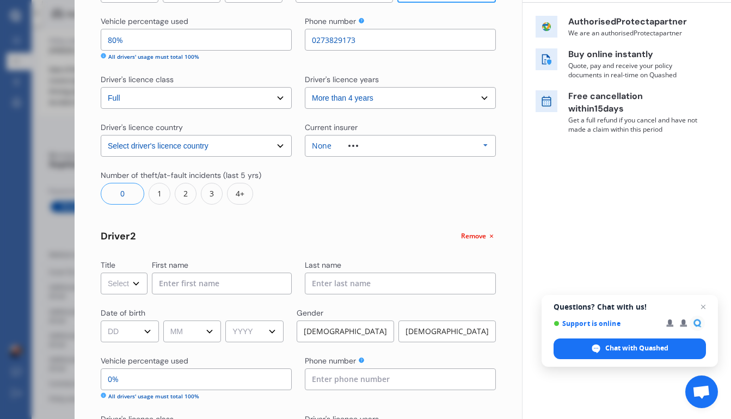
scroll to position [244, 0]
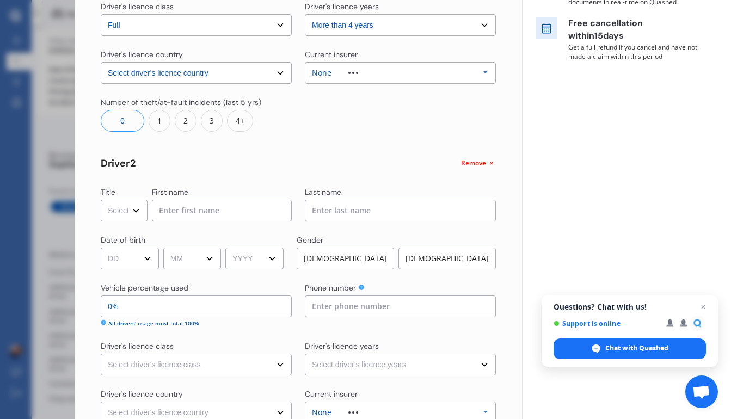
select select "Dr"
type input "Mladen"
type input "Macanovic"
select select "16"
select select "06"
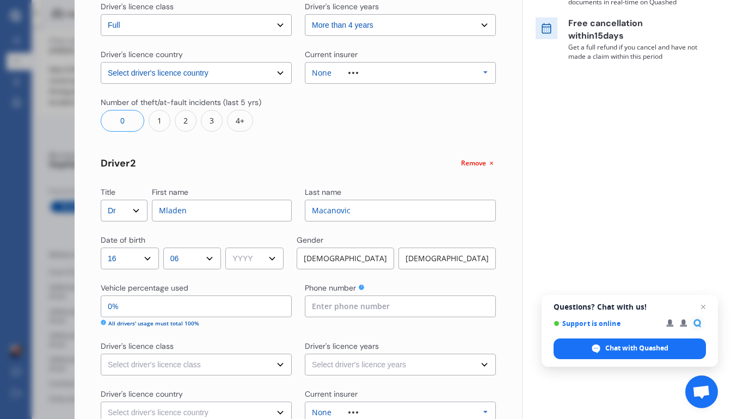
select select "1976"
click at [344, 257] on div "[DEMOGRAPHIC_DATA]" at bounding box center [344, 259] width 97 height 22
click at [250, 304] on input "0%" at bounding box center [196, 306] width 191 height 22
type input "100%"
type input "0%"
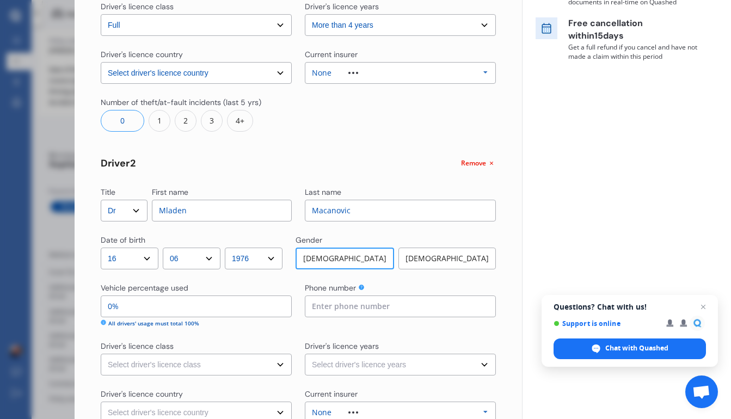
type input "80%"
type input "20%"
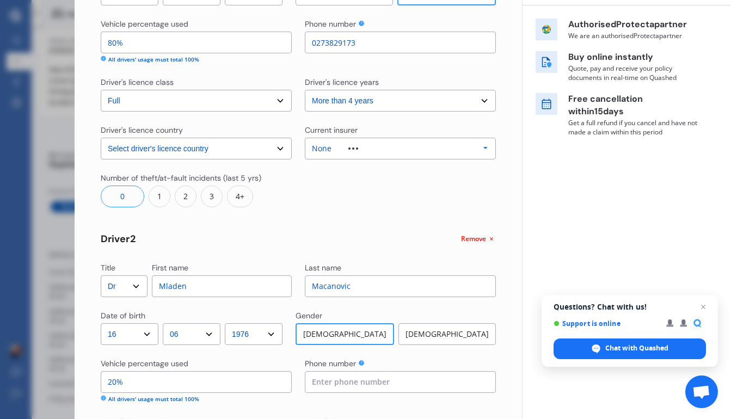
scroll to position [167, 0]
click at [108, 385] on input "20%" at bounding box center [196, 383] width 191 height 22
type input "90%"
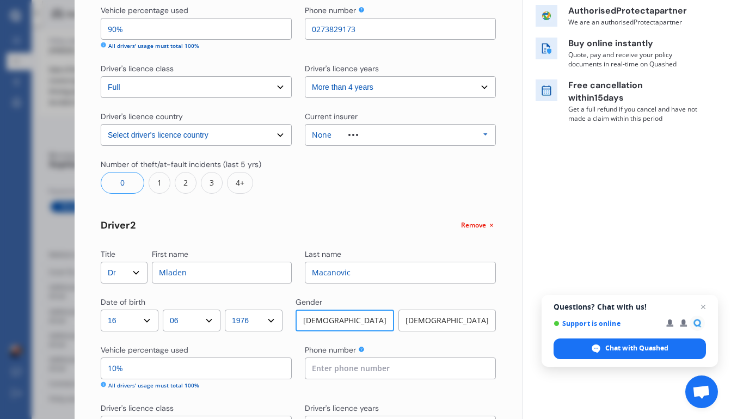
scroll to position [236, 0]
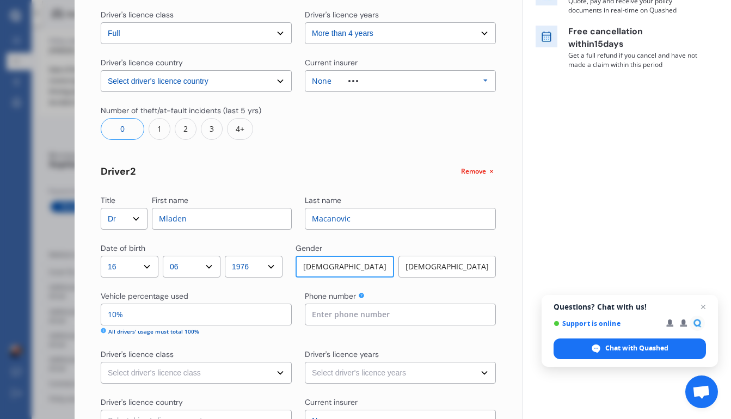
type input "10%"
click at [342, 308] on input at bounding box center [400, 315] width 191 height 22
type input "0273824457"
click at [417, 347] on div "Title Select Mr Mrs Miss Ms Dr First name [PERSON_NAME] name [PERSON_NAME] Date…" at bounding box center [298, 199] width 395 height 688
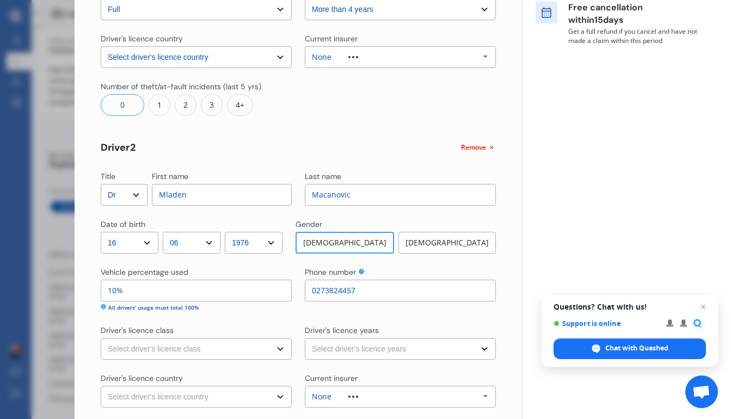
scroll to position [298, 0]
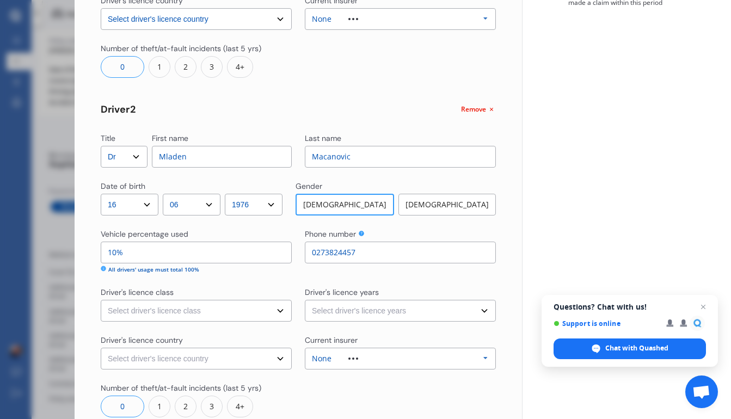
select select "full"
select select "more than 4 years"
select select "UK"
click at [391, 352] on div "None Allianz AAI AMI IAG - NZI/State Lumley Vero Unknown Other Insurer None Pro…" at bounding box center [400, 359] width 191 height 22
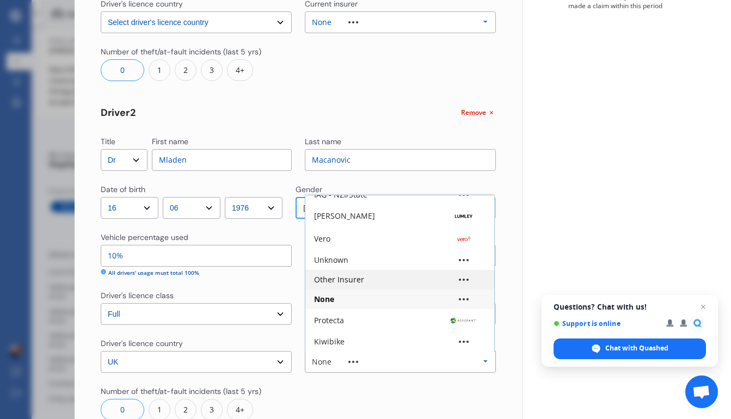
scroll to position [302, 0]
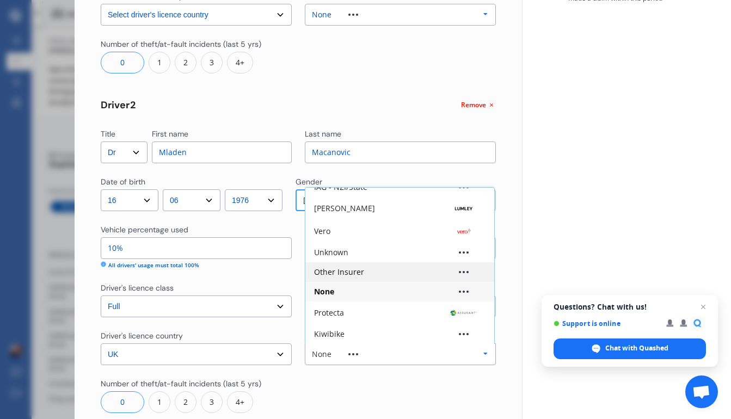
click at [388, 276] on div "Other Insurer" at bounding box center [399, 272] width 189 height 20
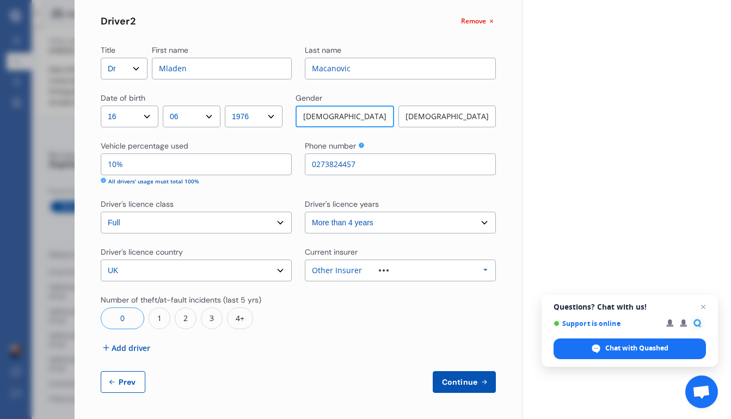
scroll to position [385, 0]
click at [457, 386] on span "Continue" at bounding box center [460, 382] width 40 height 9
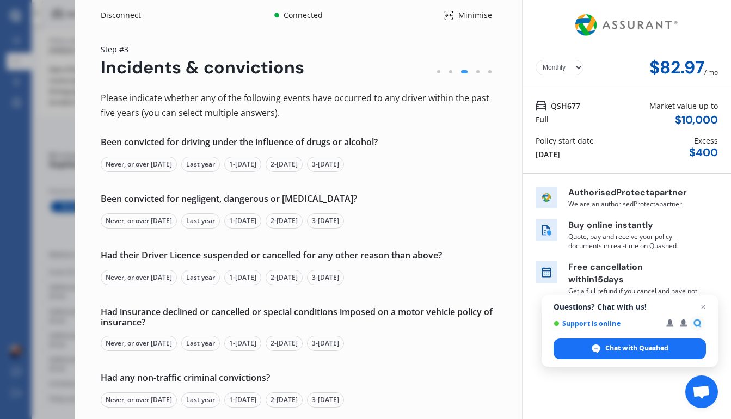
scroll to position [0, 0]
click at [157, 164] on div "Never, or over [DATE]" at bounding box center [139, 164] width 76 height 15
click at [151, 217] on div "Never, or over [DATE]" at bounding box center [139, 220] width 76 height 15
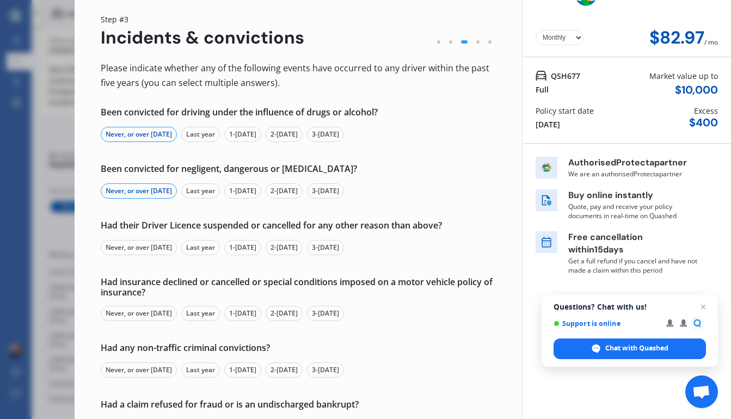
scroll to position [35, 0]
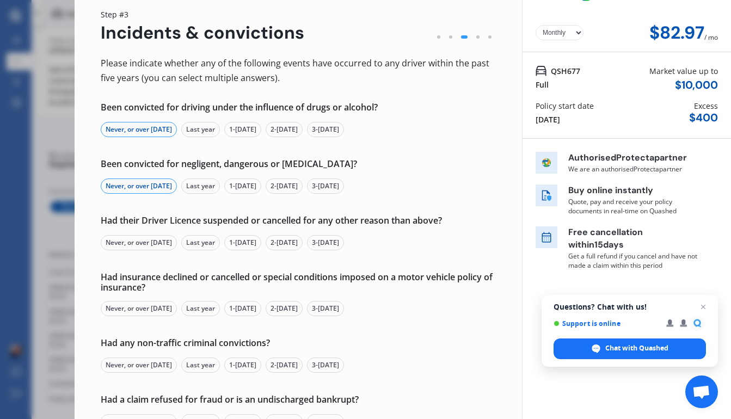
click at [150, 242] on div "Never, or over [DATE]" at bounding box center [139, 242] width 76 height 15
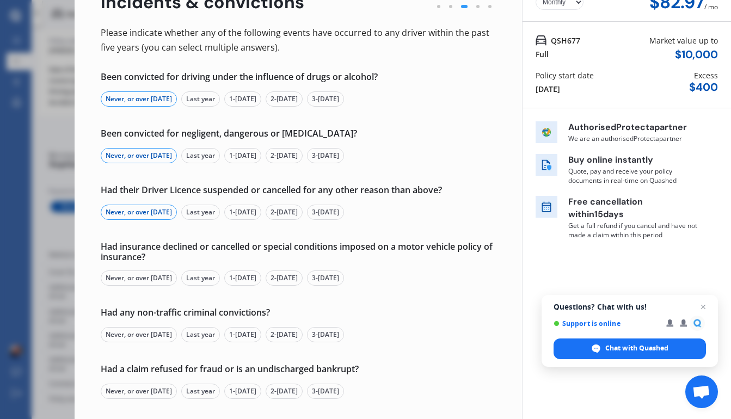
scroll to position [67, 0]
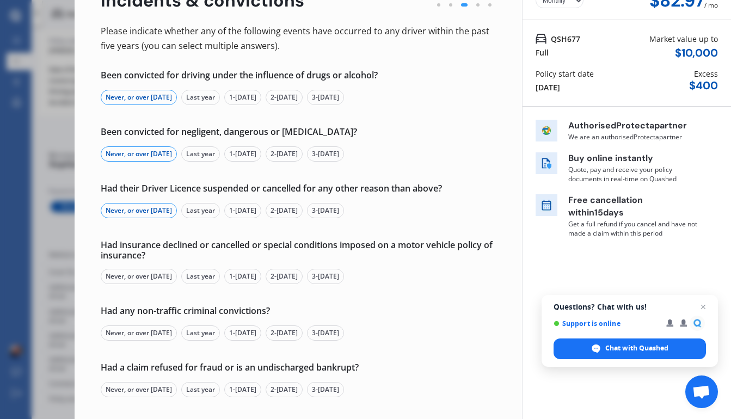
click at [137, 278] on div "Never, or over [DATE]" at bounding box center [139, 276] width 76 height 15
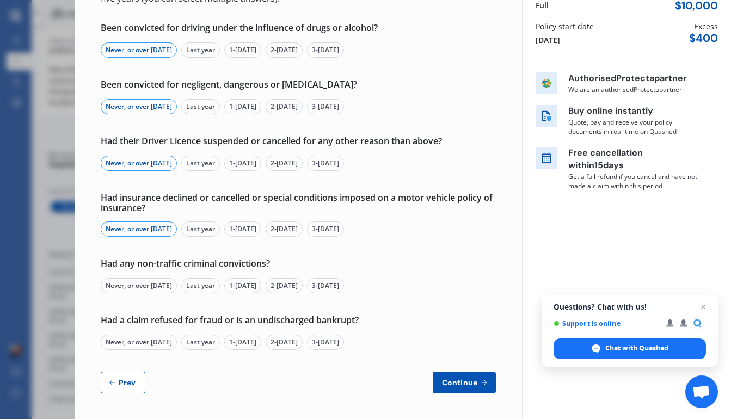
scroll to position [114, 0]
click at [138, 287] on div "Never, or over [DATE]" at bounding box center [139, 286] width 76 height 15
click at [144, 341] on div "Never, or over [DATE]" at bounding box center [139, 342] width 76 height 15
click at [460, 381] on span "Continue" at bounding box center [460, 383] width 40 height 9
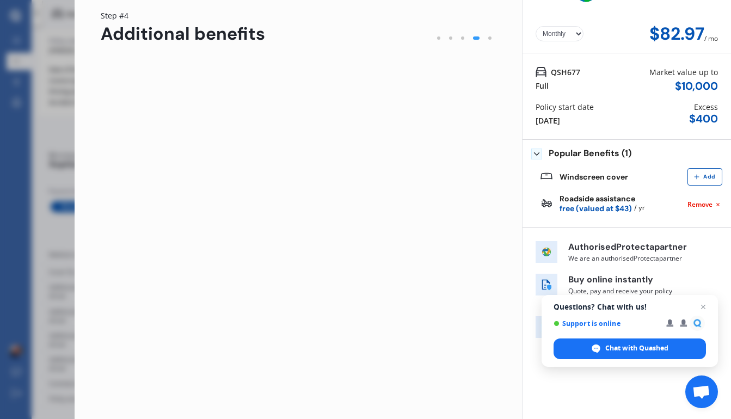
scroll to position [0, 0]
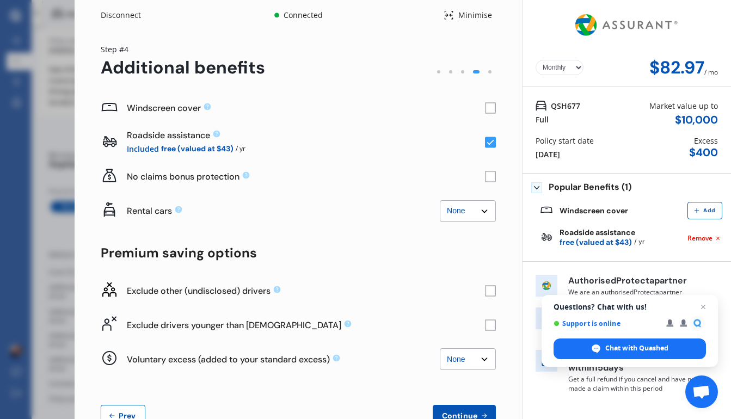
click at [485, 107] on rect at bounding box center [490, 108] width 11 height 11
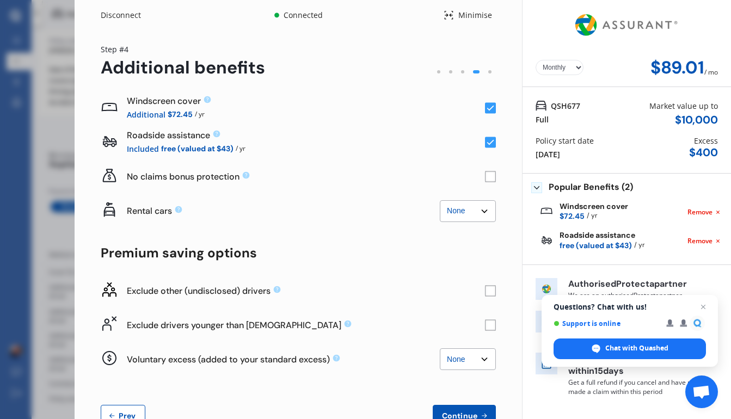
click at [485, 177] on rect at bounding box center [490, 176] width 11 height 11
click at [485, 179] on rect at bounding box center [490, 176] width 11 height 11
click at [487, 179] on rect at bounding box center [490, 176] width 11 height 11
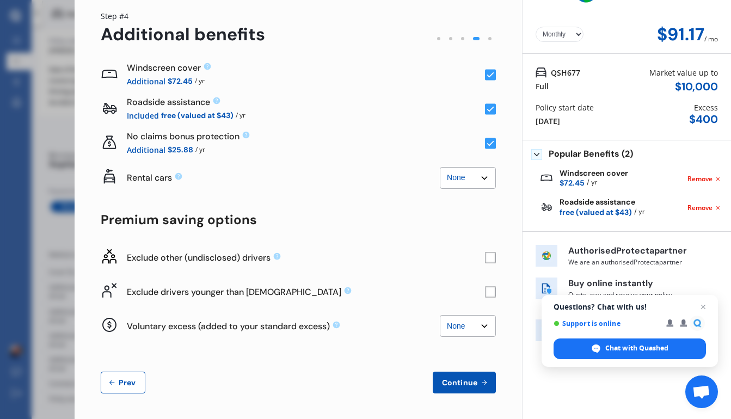
scroll to position [33, 0]
click at [465, 382] on span "Continue" at bounding box center [460, 383] width 40 height 9
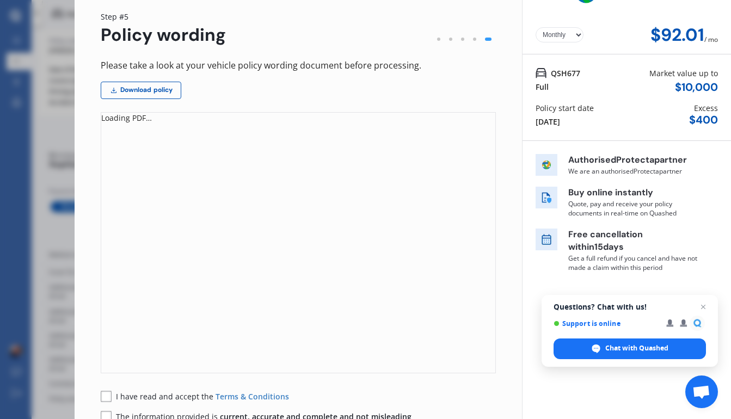
scroll to position [0, 0]
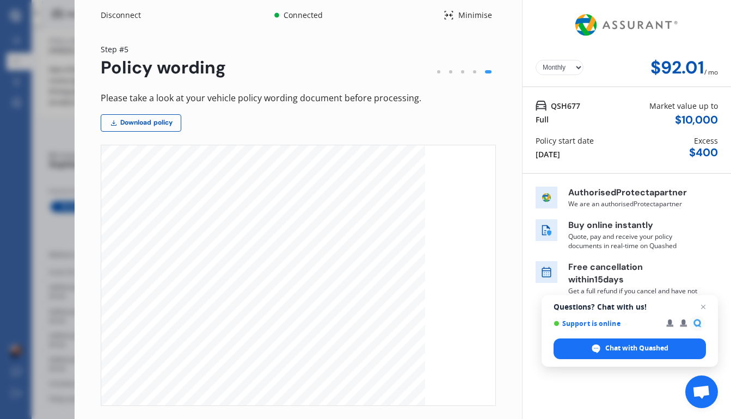
select select "Yearly"
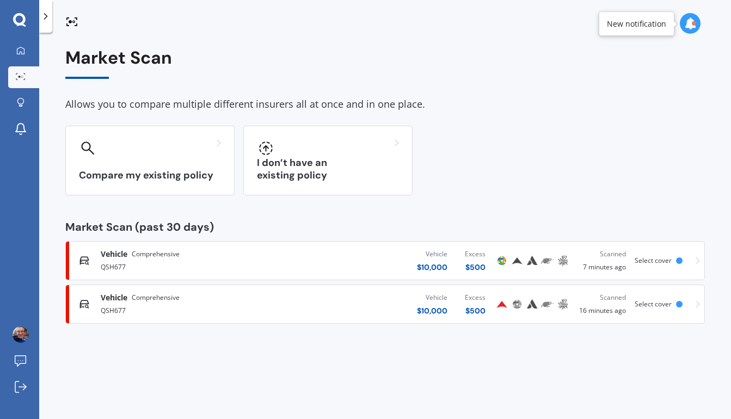
click at [655, 260] on span "Select cover" at bounding box center [652, 260] width 37 height 9
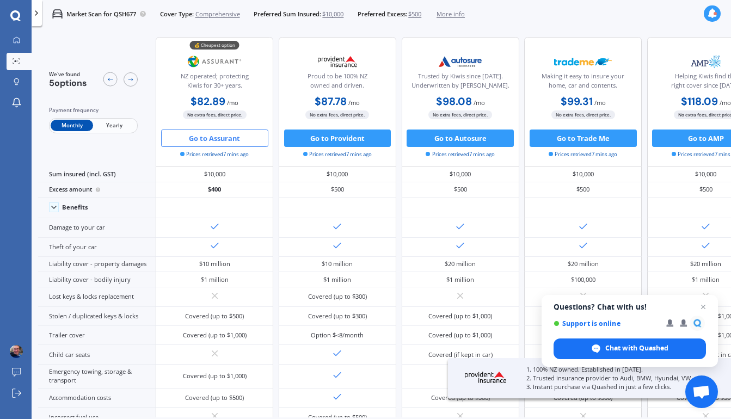
click at [237, 139] on button "Go to Assurant" at bounding box center [214, 137] width 107 height 17
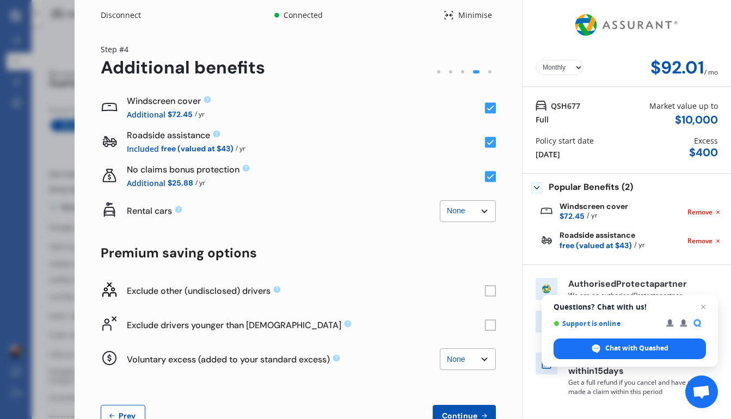
click at [487, 177] on icon at bounding box center [490, 176] width 7 height 5
select select "Yearly"
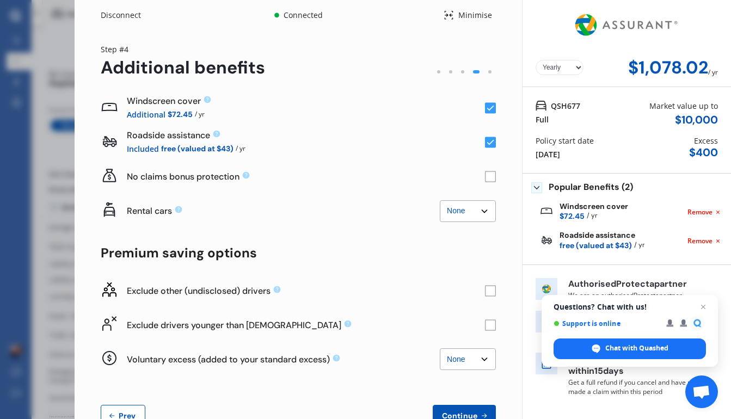
click at [487, 144] on icon at bounding box center [490, 142] width 7 height 5
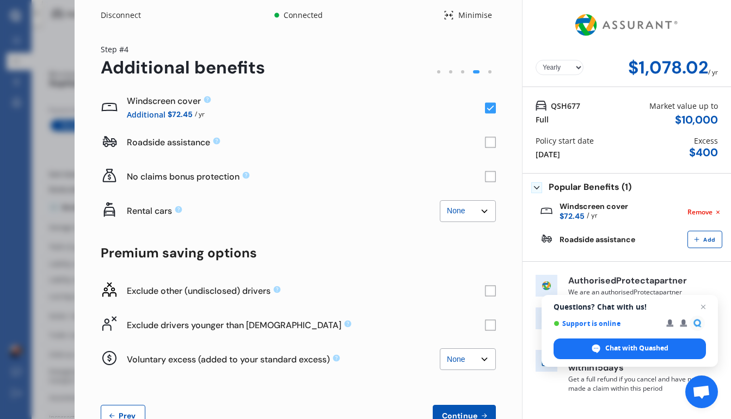
click at [487, 109] on icon at bounding box center [490, 108] width 7 height 5
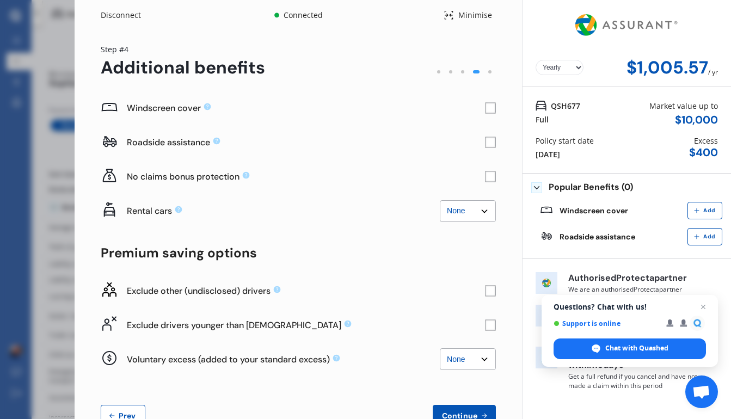
click at [41, 67] on div "Disconnect Connected Minimise Yearly Monthly $1,005.57 / yr Step # 4 Additional…" at bounding box center [365, 209] width 731 height 419
click at [131, 14] on div "Disconnect" at bounding box center [127, 15] width 52 height 11
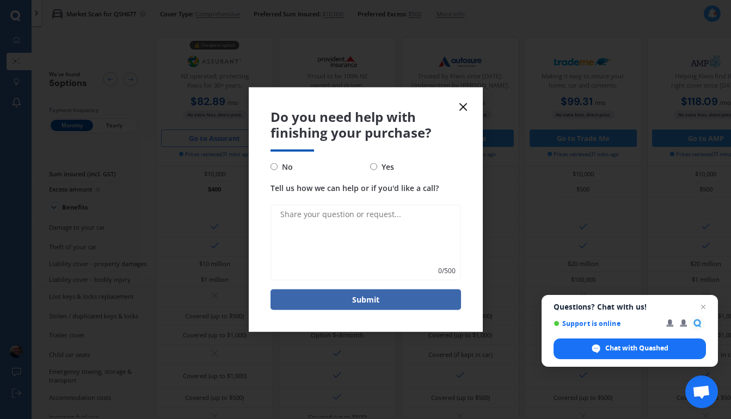
click at [462, 108] on line at bounding box center [463, 107] width 7 height 7
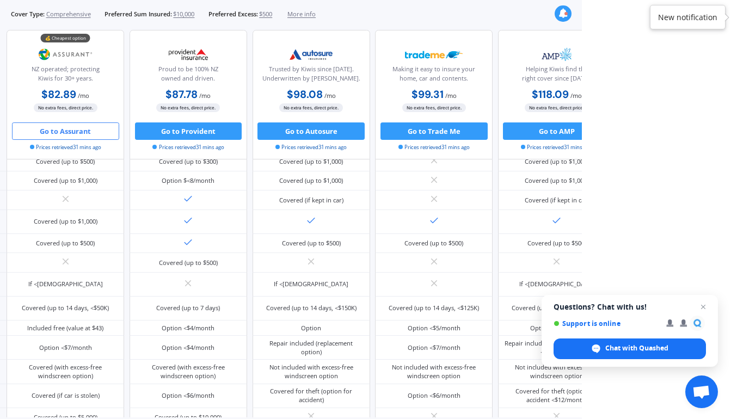
scroll to position [159, 0]
